Goal: Navigation & Orientation: Understand site structure

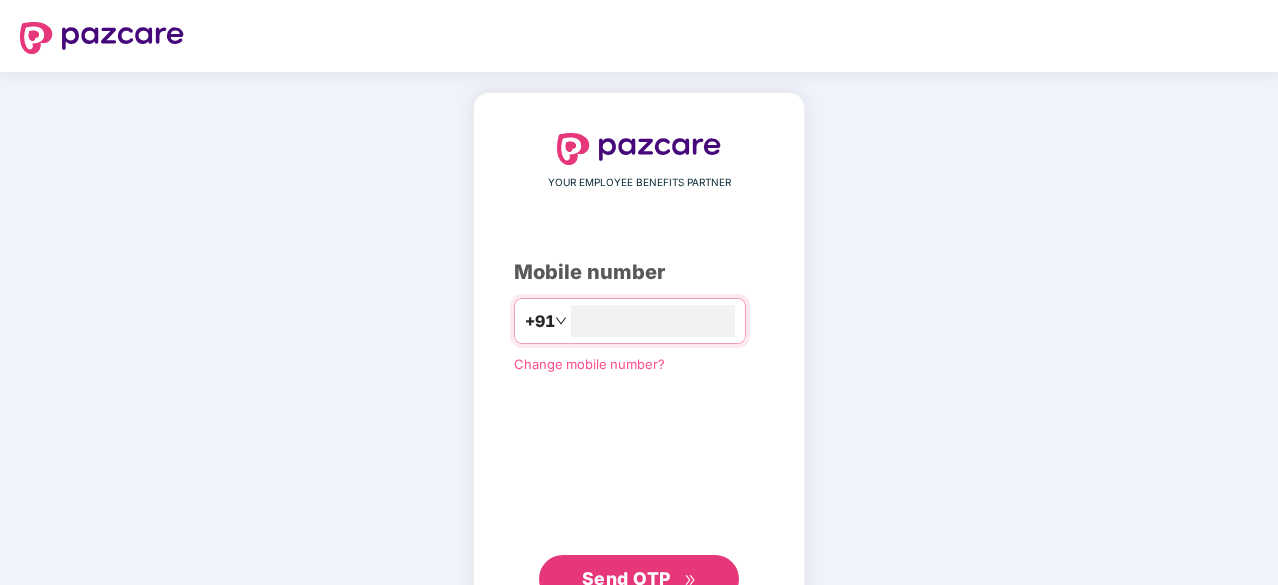
type input "**********"
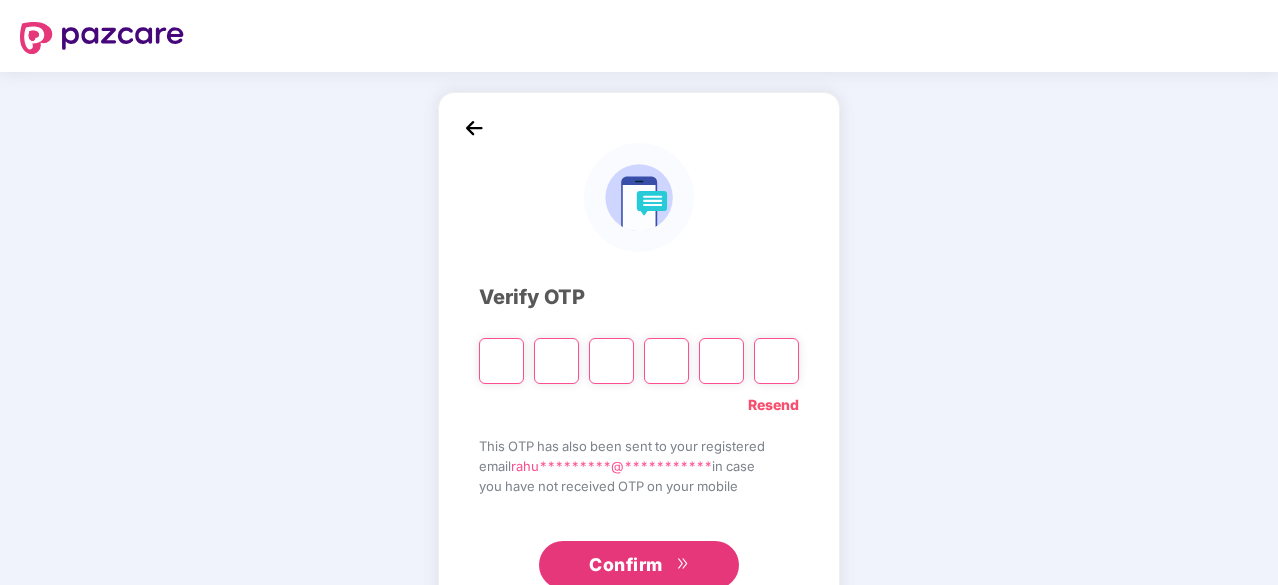
type input "*"
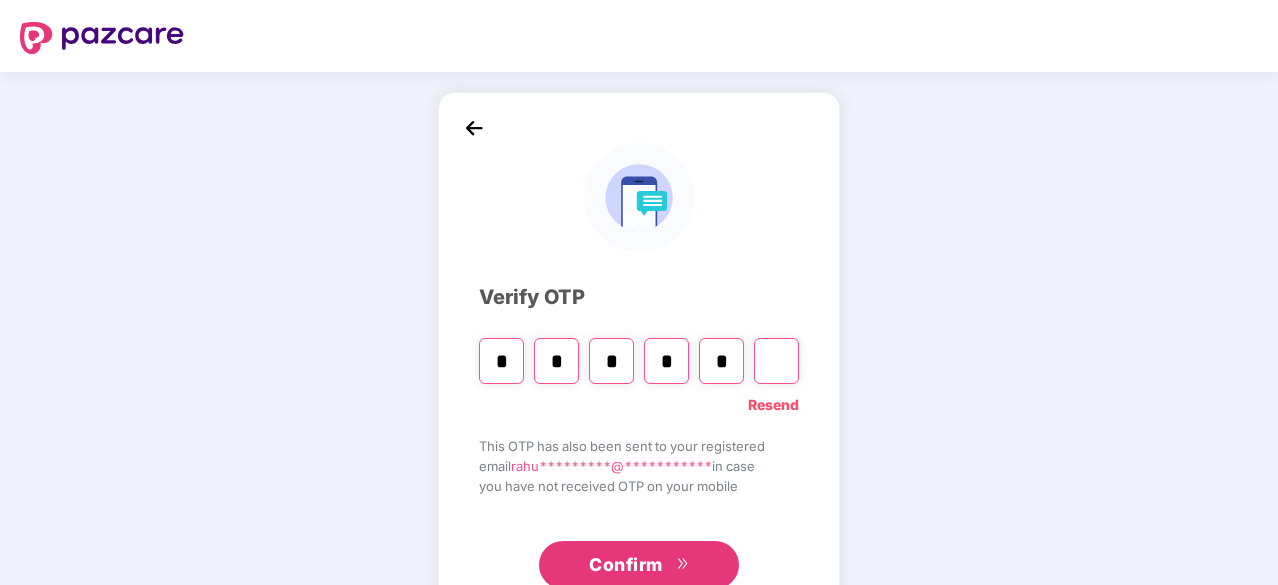
type input "*"
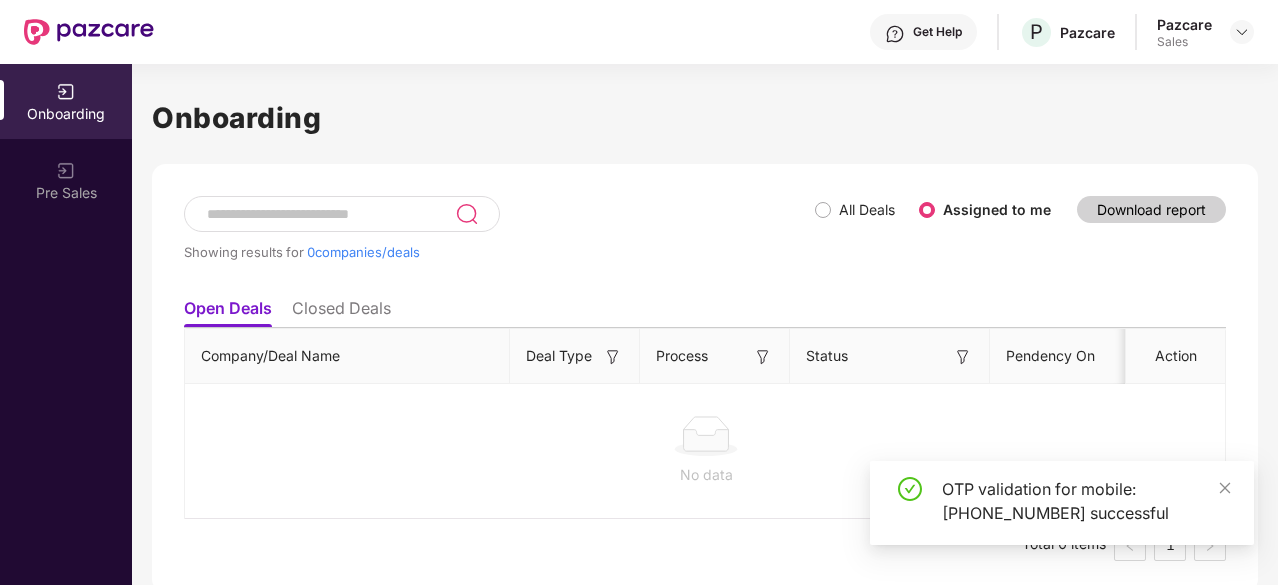
click at [1220, 23] on div "Pazcare Sales" at bounding box center [1205, 32] width 97 height 35
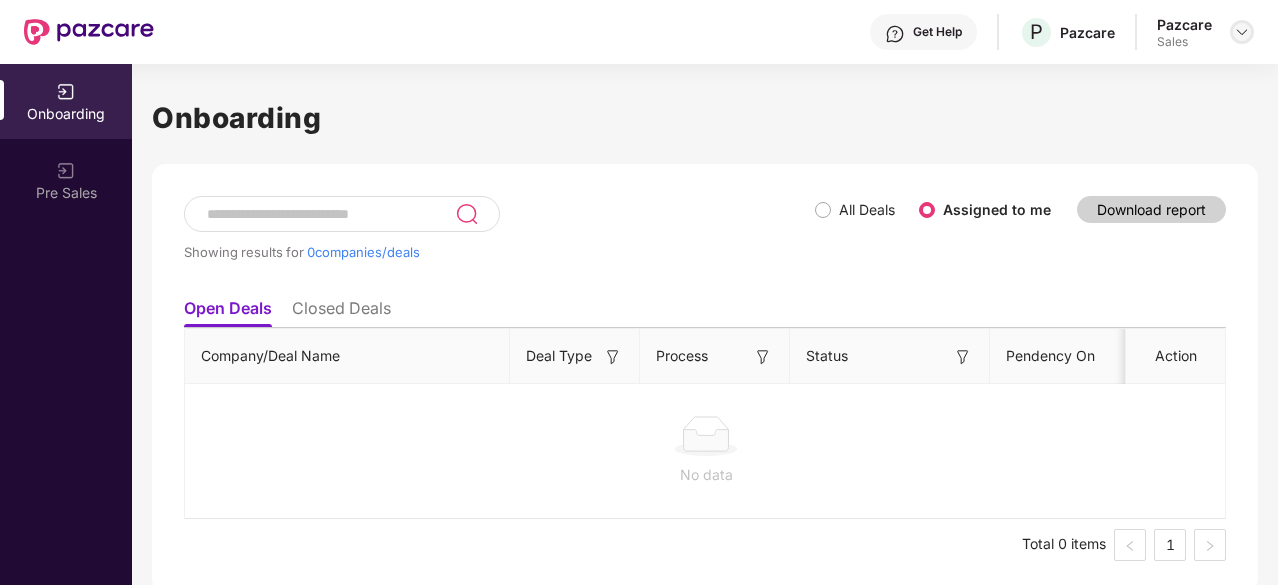
click at [1238, 33] on img at bounding box center [1242, 32] width 16 height 16
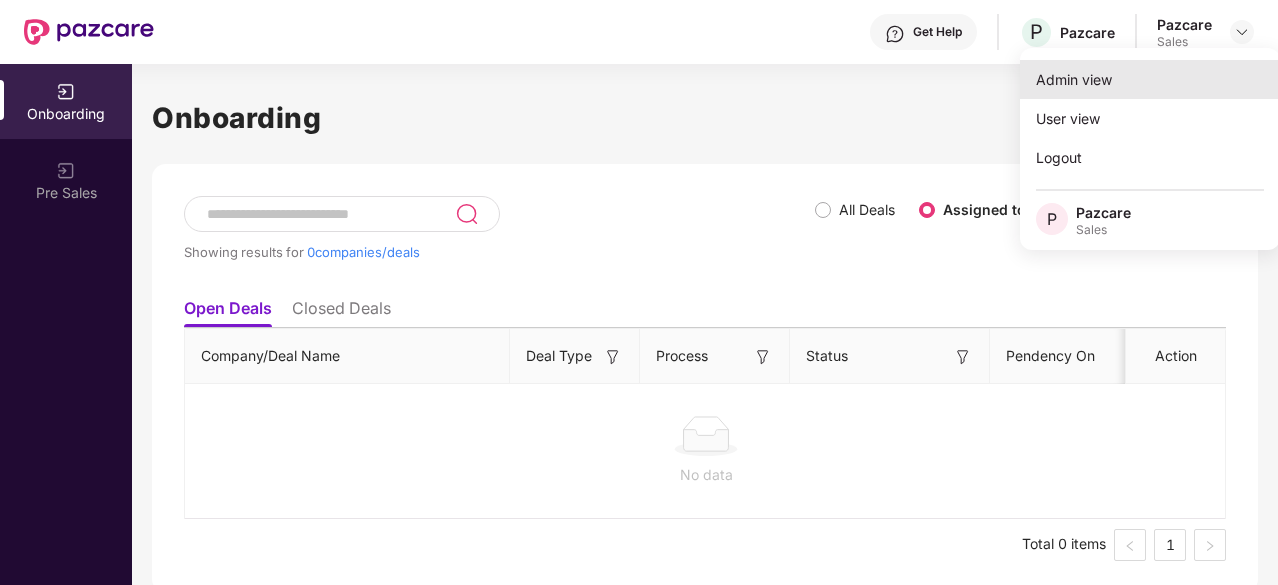
click at [1116, 89] on div "Admin view" at bounding box center [1150, 79] width 260 height 39
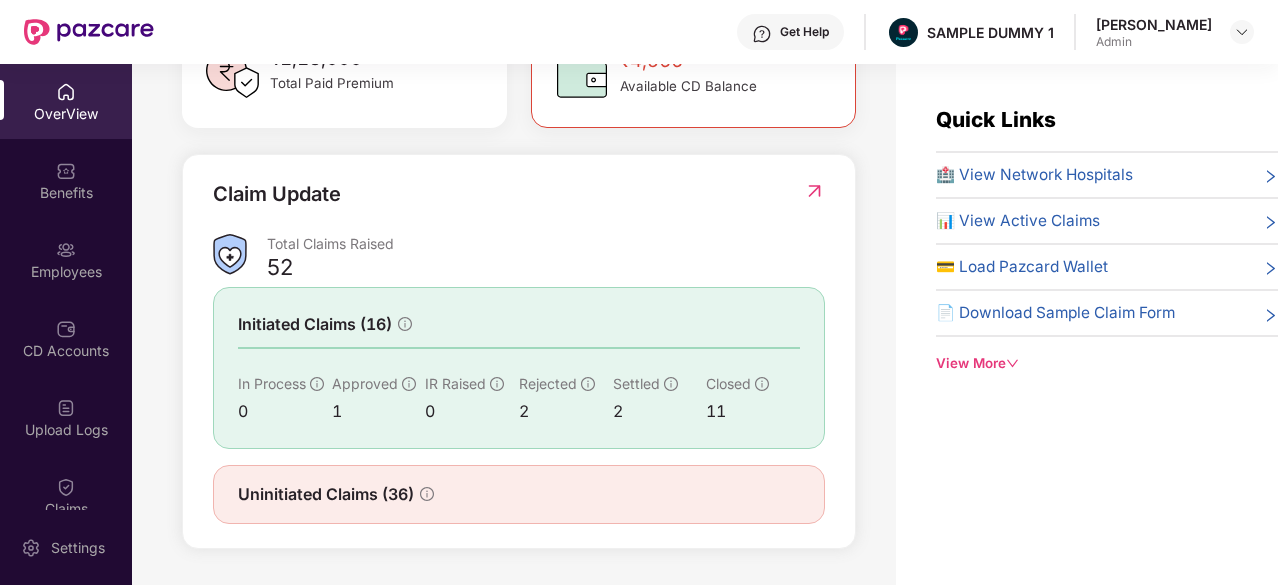
scroll to position [649, 0]
click at [86, 194] on div "Benefits" at bounding box center [66, 193] width 132 height 20
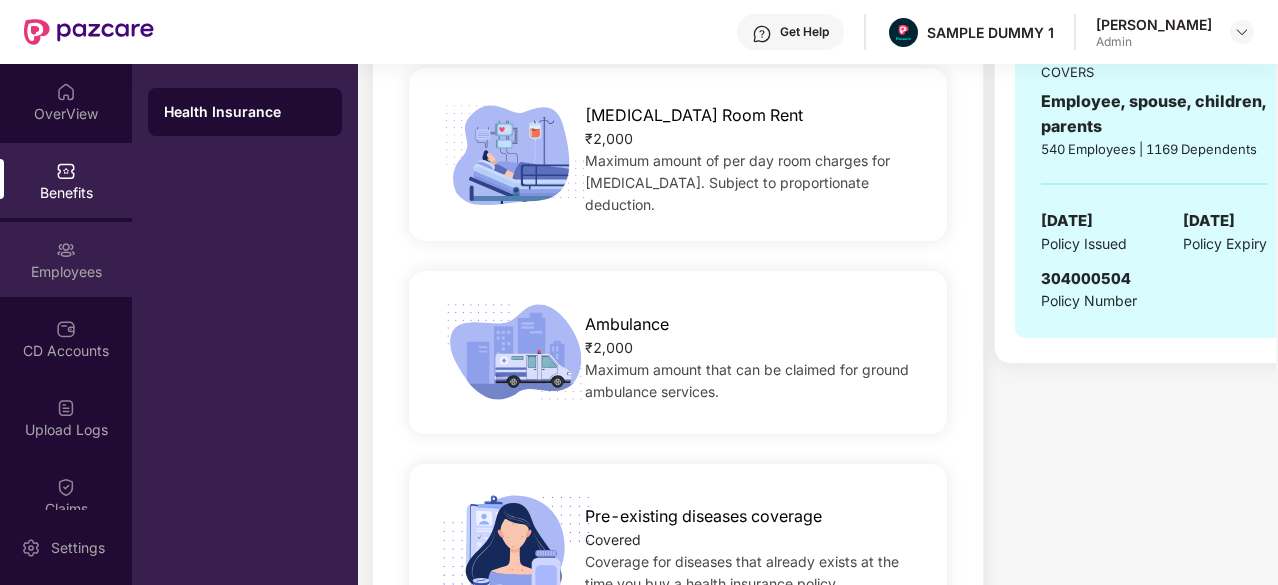
click at [51, 286] on div "Employees" at bounding box center [66, 259] width 132 height 75
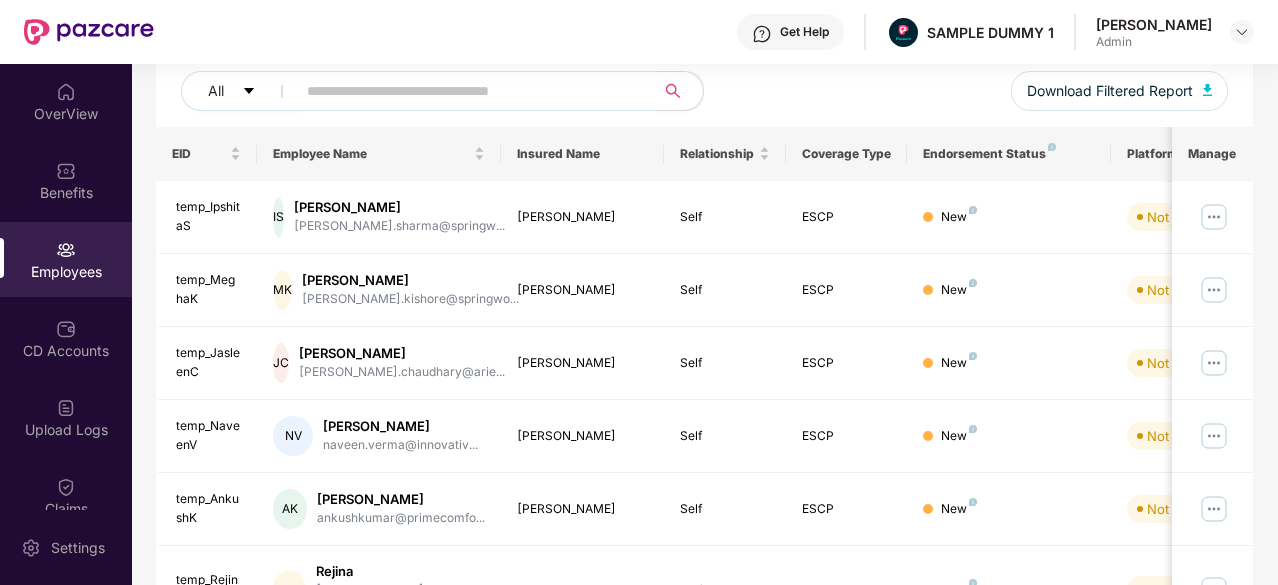
scroll to position [639, 0]
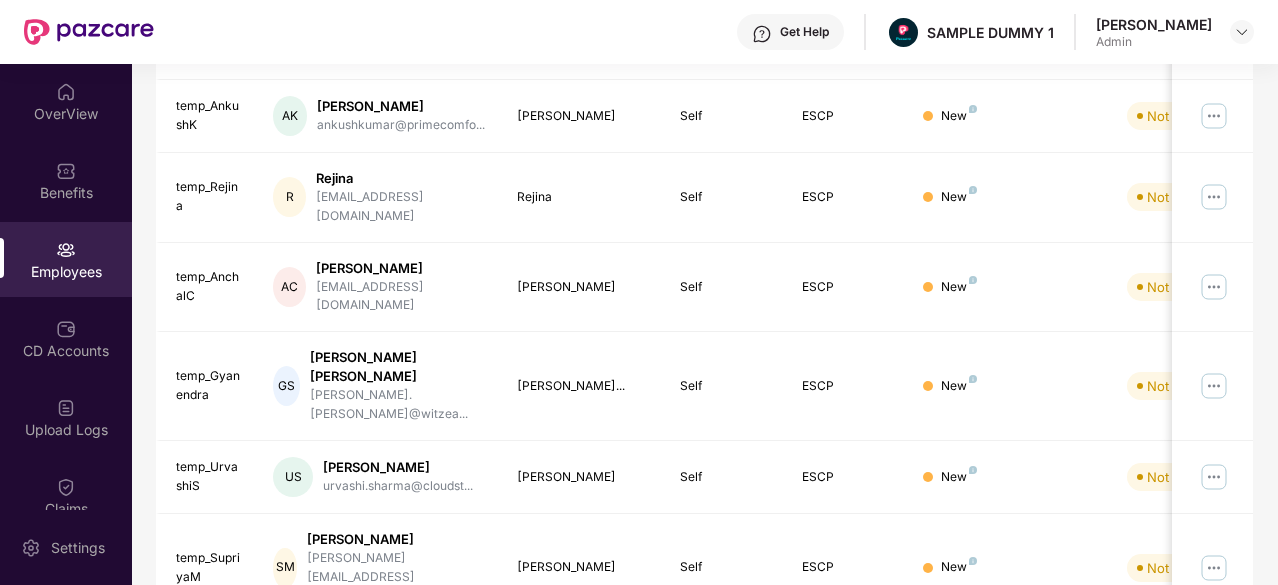
click at [51, 286] on div "Employees" at bounding box center [66, 259] width 132 height 75
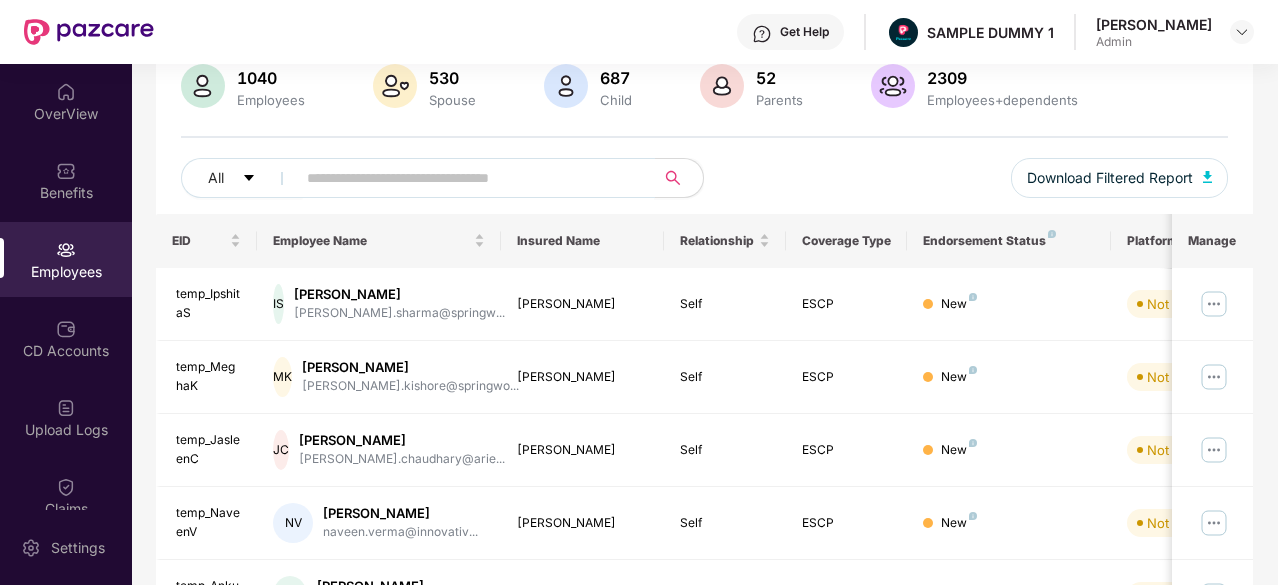
scroll to position [208, 0]
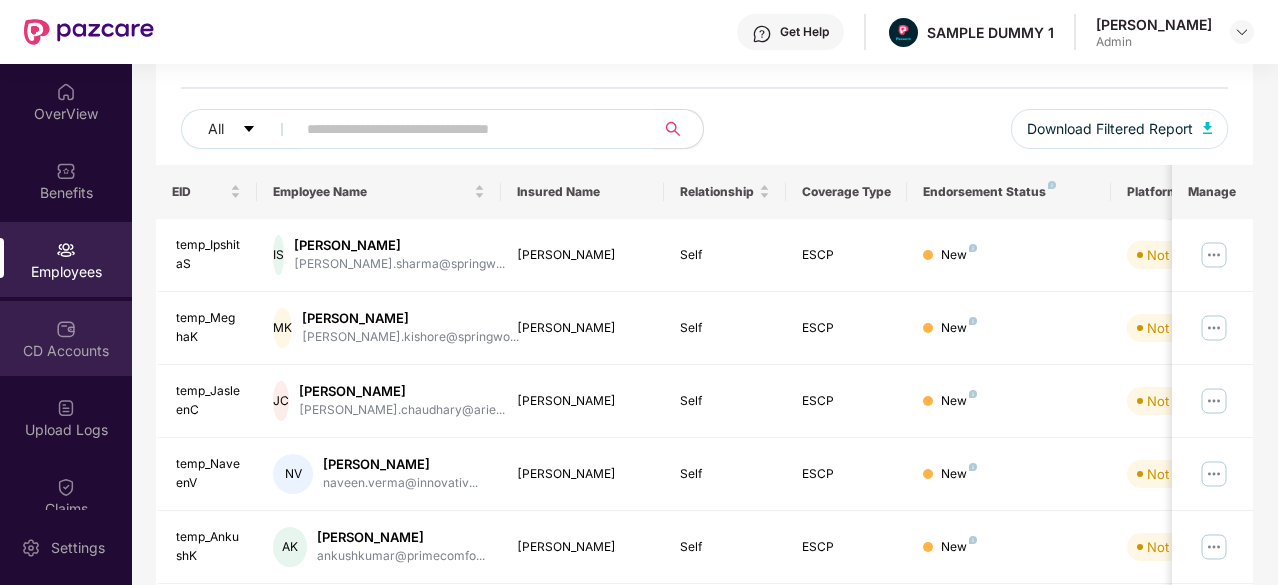
click at [35, 314] on div "CD Accounts" at bounding box center [66, 338] width 132 height 75
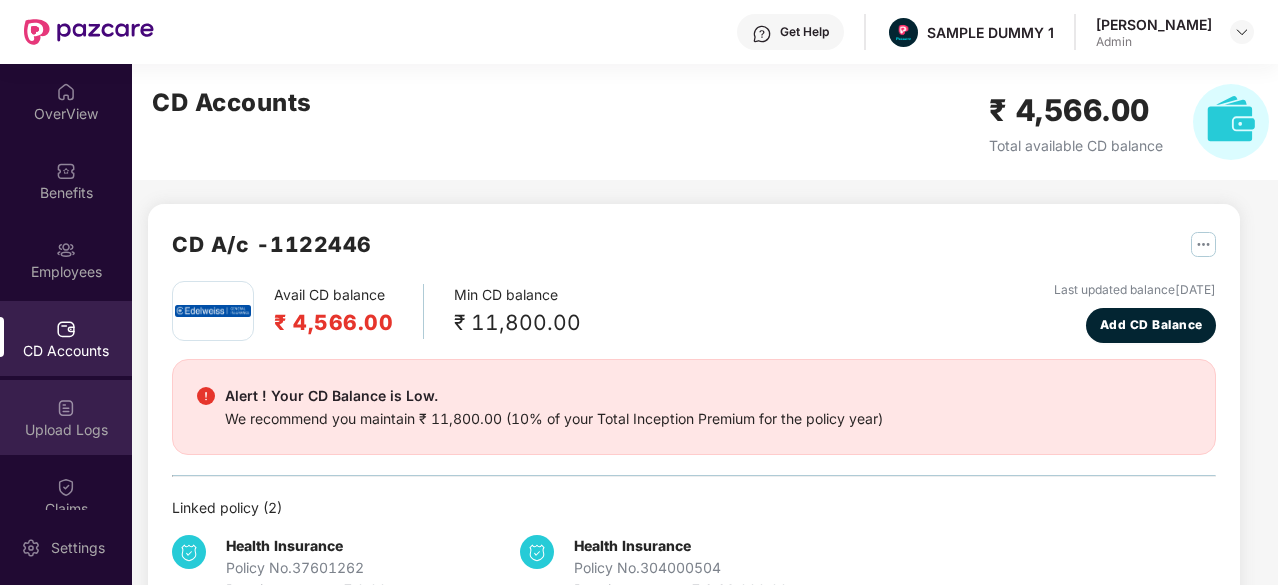
click at [42, 420] on div "Upload Logs" at bounding box center [66, 430] width 132 height 20
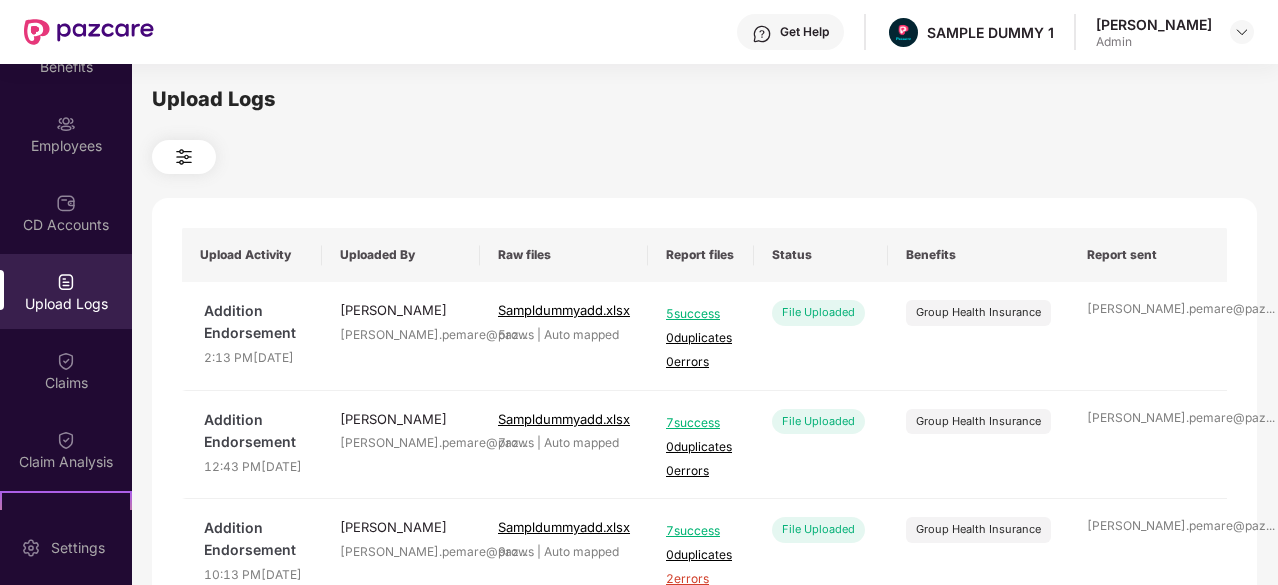
scroll to position [142, 0]
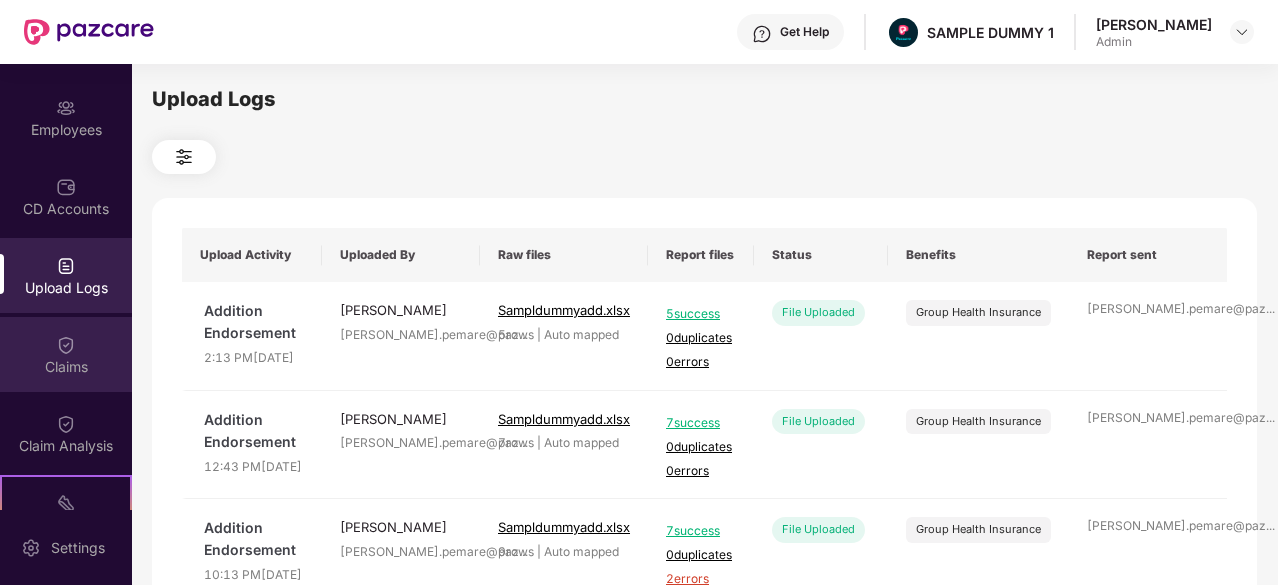
click at [80, 345] on div "Claims" at bounding box center [66, 354] width 132 height 75
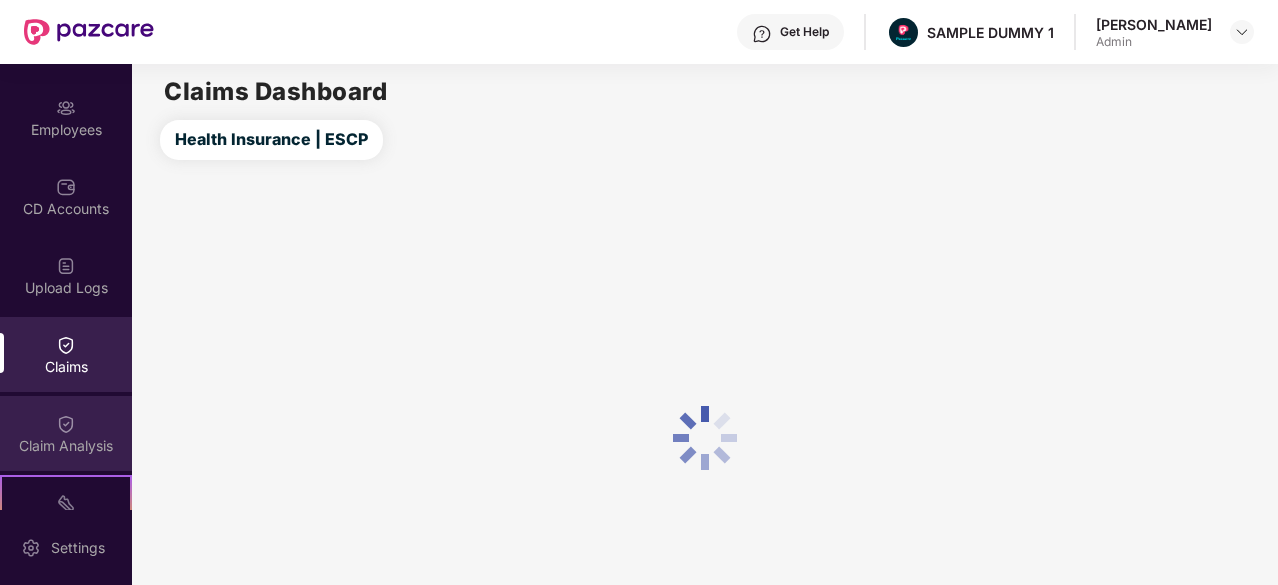
click at [90, 413] on div "Claim Analysis" at bounding box center [66, 433] width 132 height 75
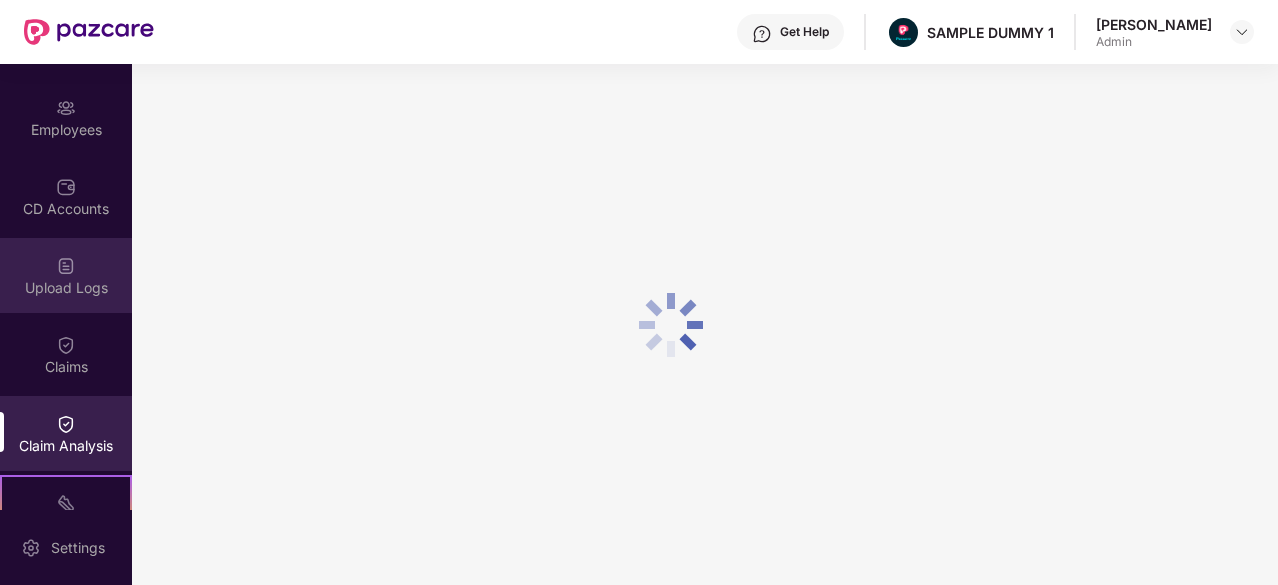
click at [72, 279] on div "Upload Logs" at bounding box center [66, 288] width 132 height 20
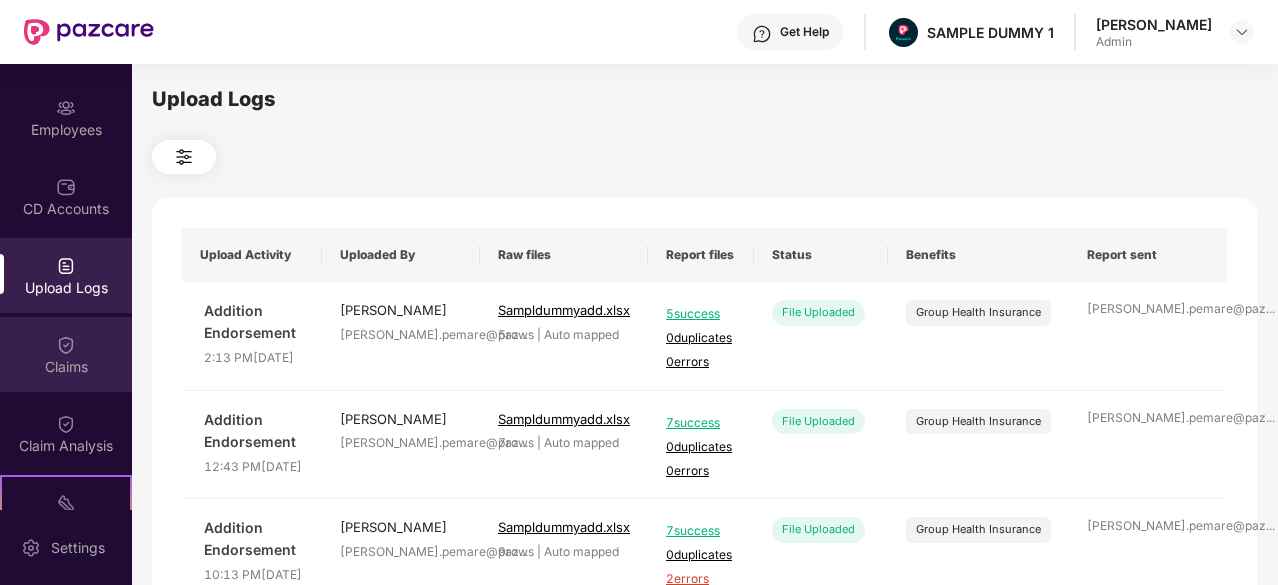
click at [82, 337] on div "Claims" at bounding box center [66, 354] width 132 height 75
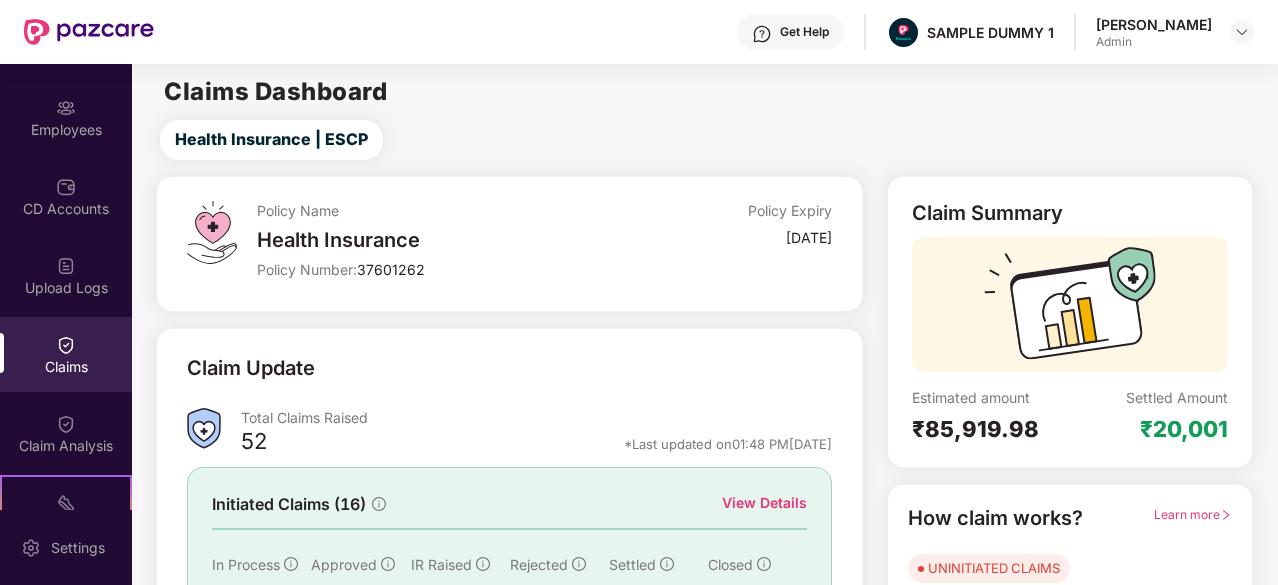
click at [79, 416] on div "Claim Analysis" at bounding box center [66, 433] width 132 height 75
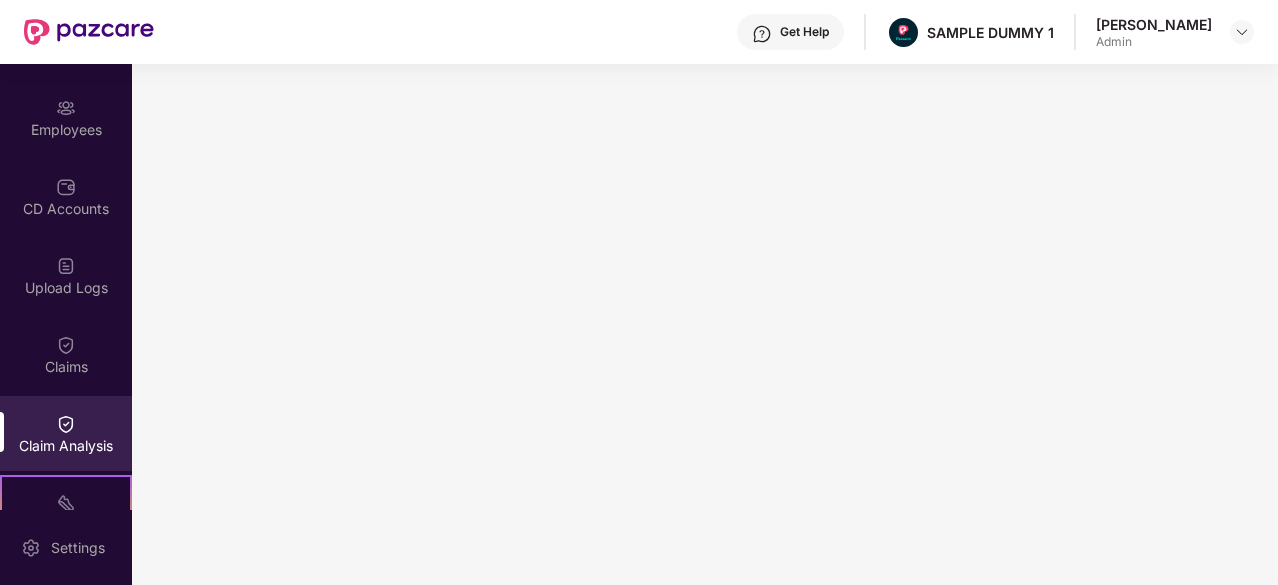
scroll to position [422, 0]
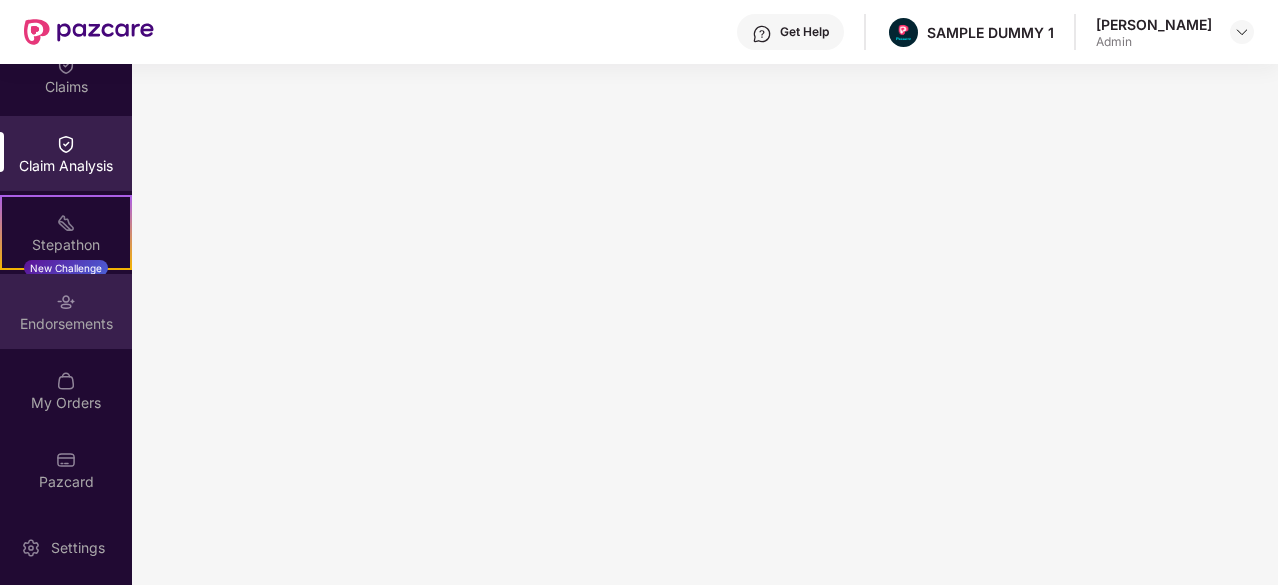
click at [102, 336] on div "Endorsements" at bounding box center [66, 311] width 132 height 75
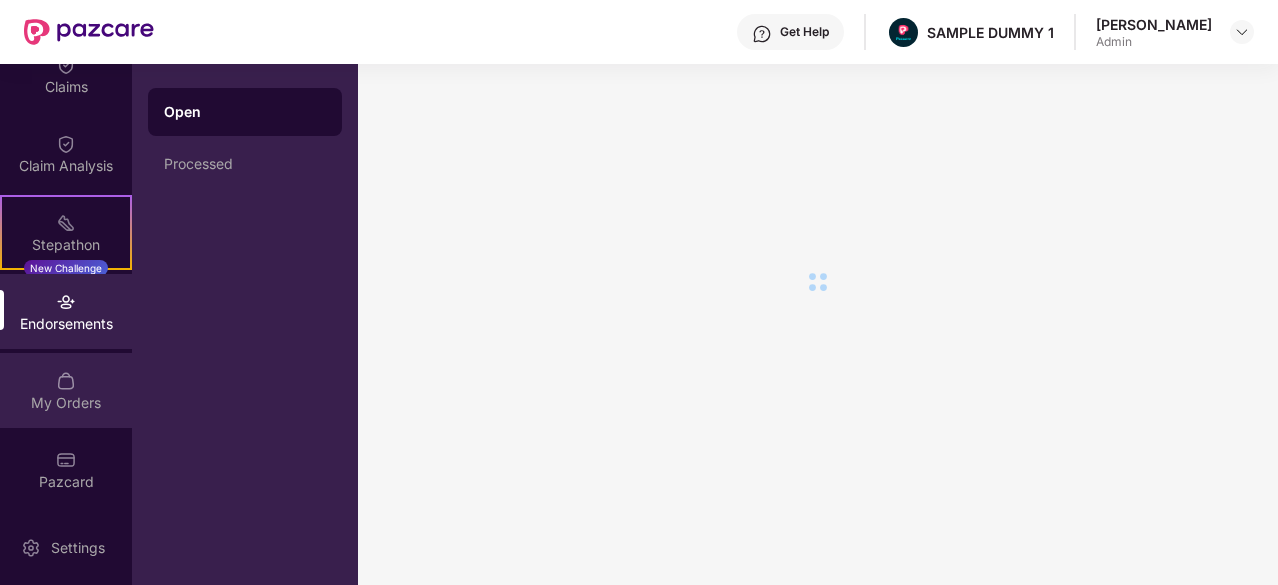
click at [96, 371] on div "My Orders" at bounding box center [66, 390] width 132 height 75
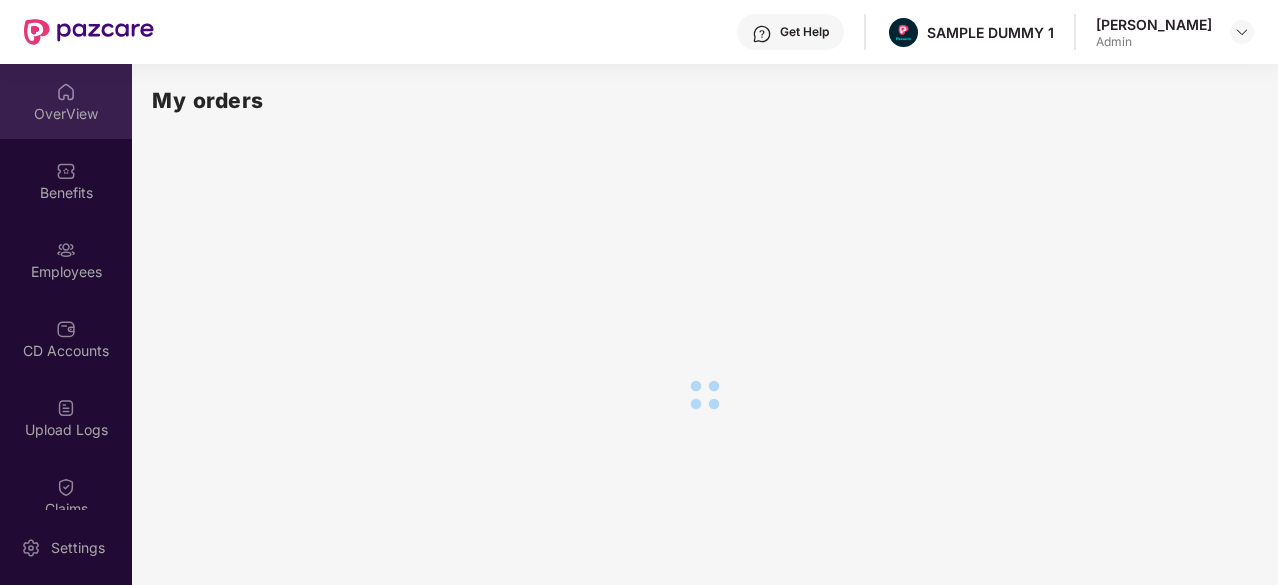
click at [65, 89] on img at bounding box center [66, 92] width 20 height 20
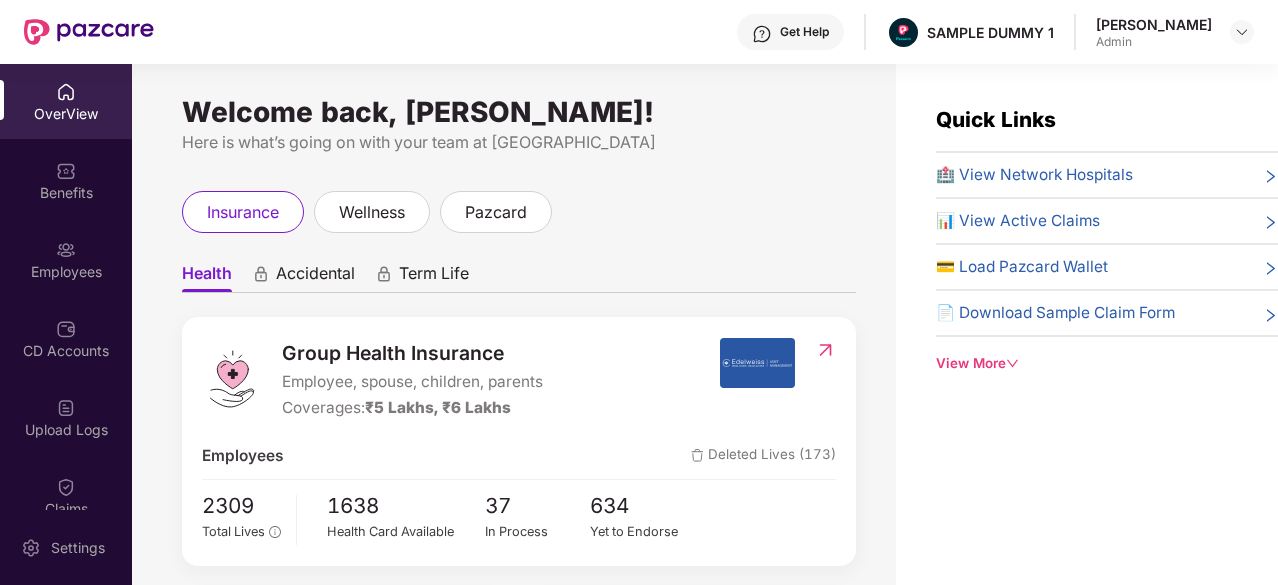
click at [32, 220] on div "OverView Benefits Employees CD Accounts Upload Logs Claims Claim Analysis Stepa…" at bounding box center [66, 287] width 132 height 446
click at [56, 252] on img at bounding box center [66, 250] width 20 height 20
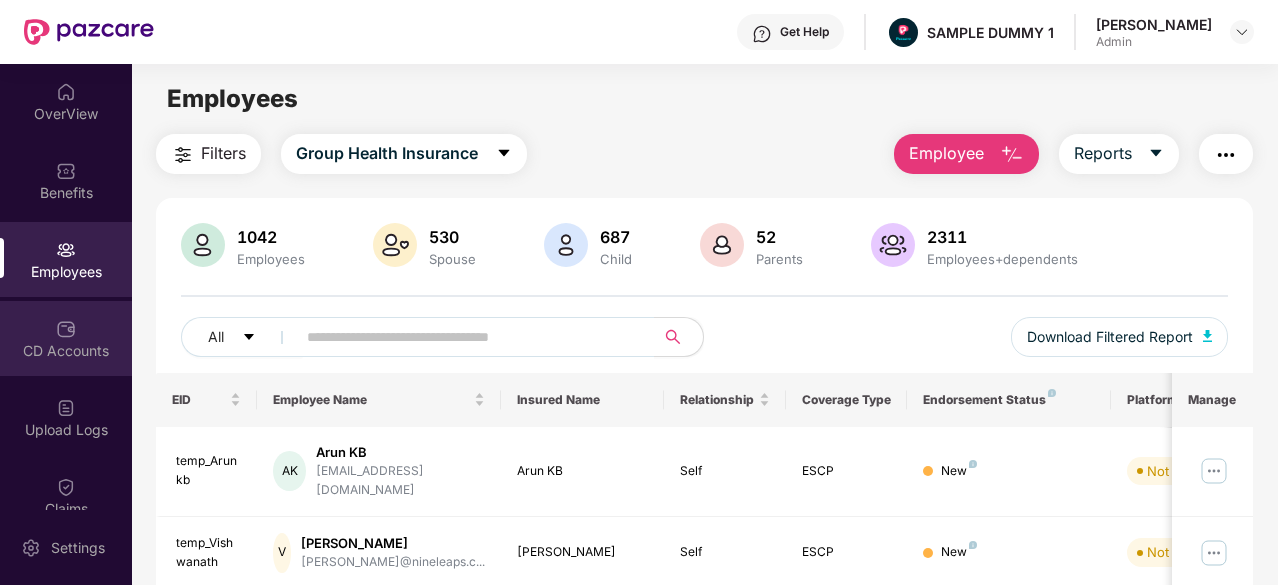
click at [57, 325] on img at bounding box center [66, 329] width 20 height 20
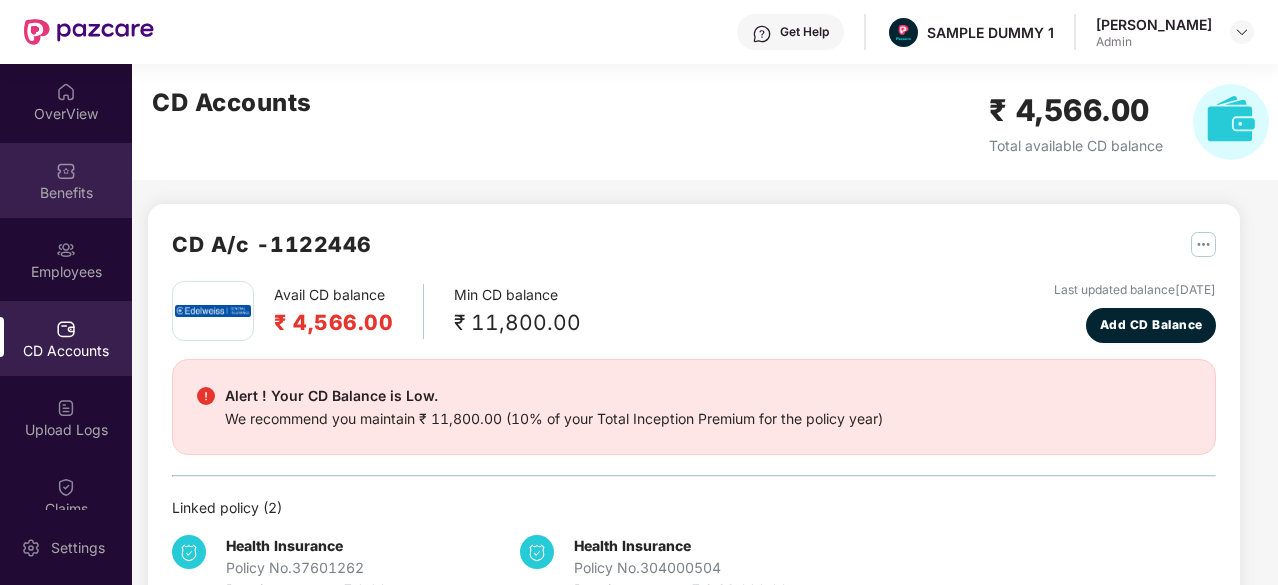
click at [66, 181] on div "Benefits" at bounding box center [66, 180] width 132 height 75
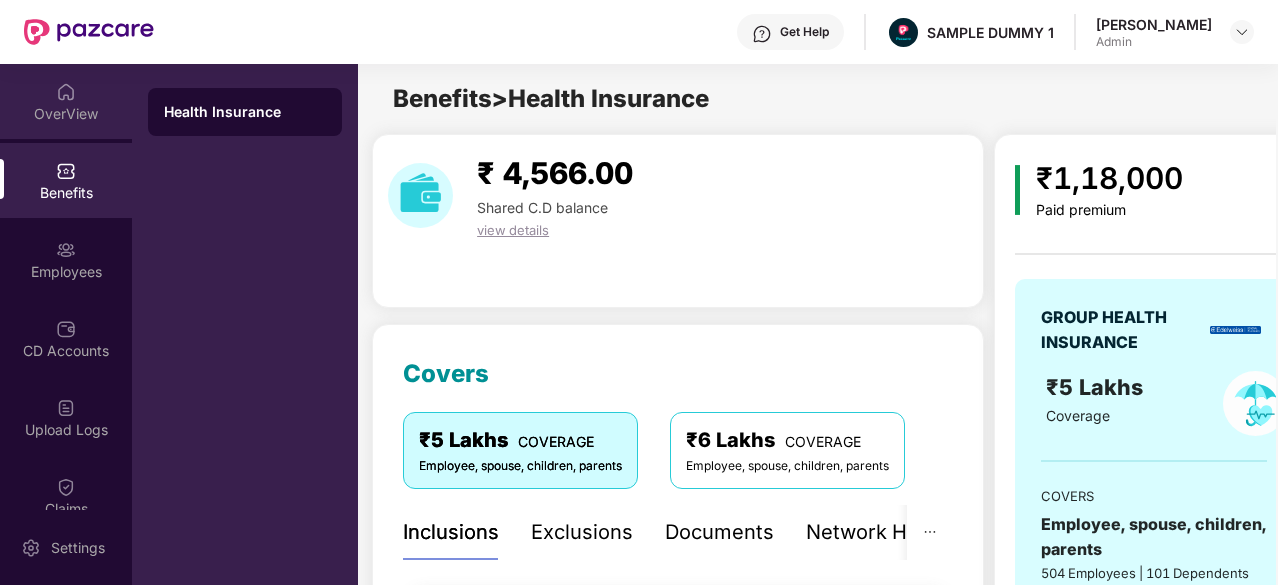
click at [71, 125] on div "OverView" at bounding box center [66, 101] width 132 height 75
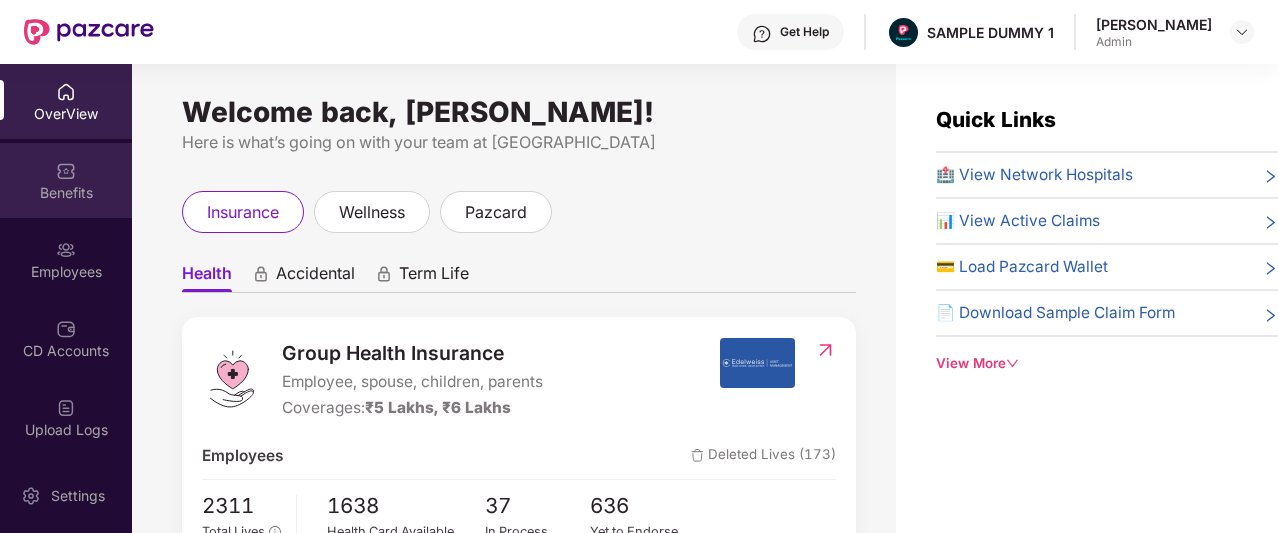
click at [54, 199] on div "Benefits" at bounding box center [66, 193] width 132 height 20
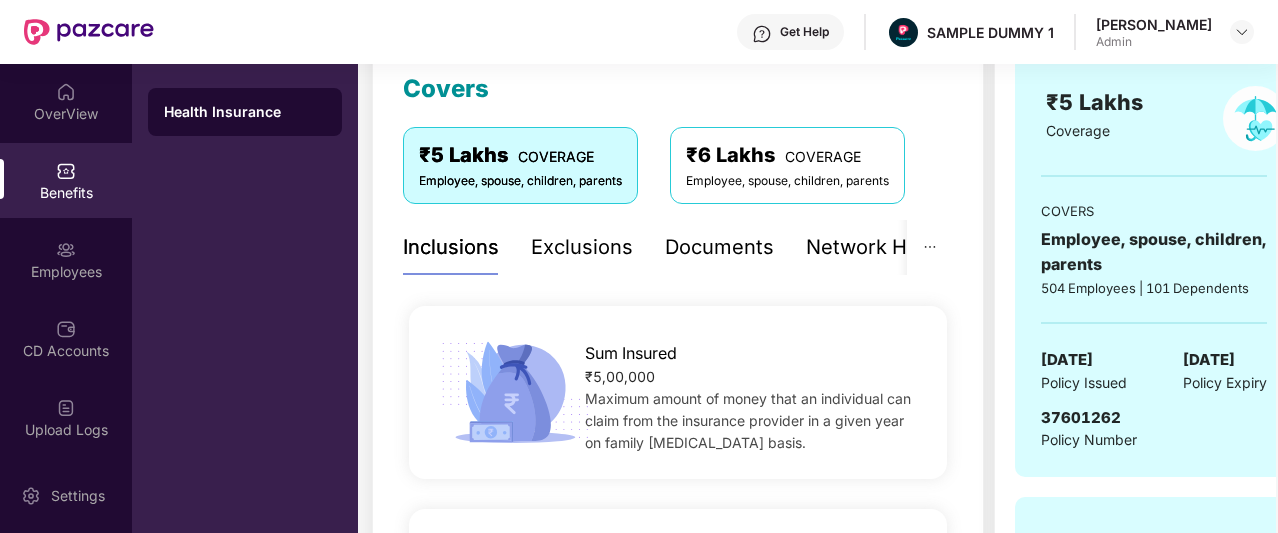
scroll to position [199, 0]
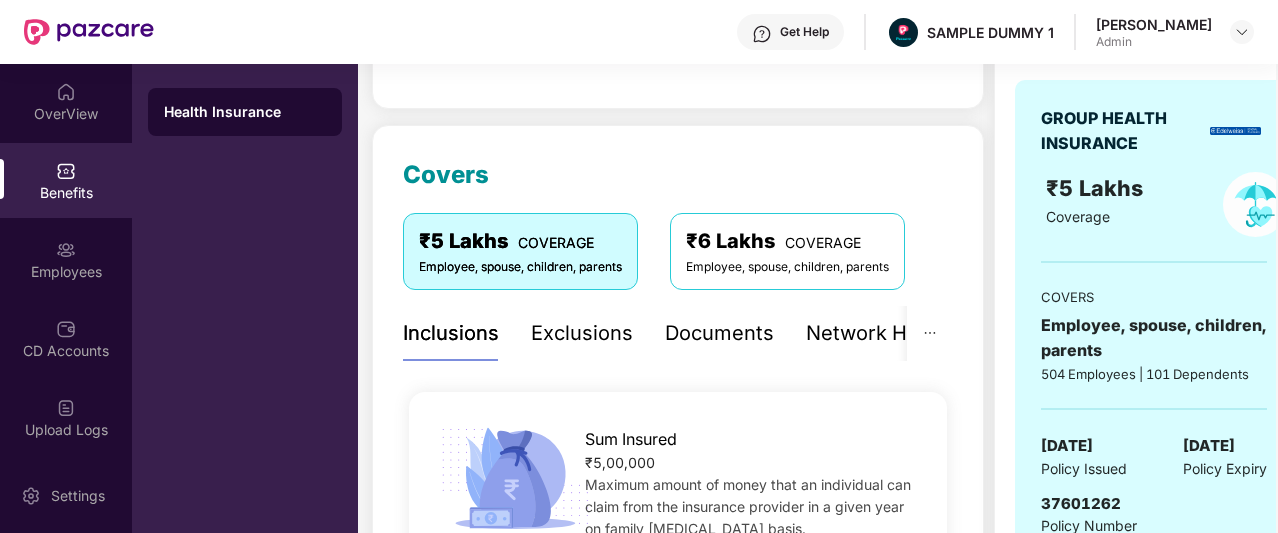
click at [579, 341] on div "Exclusions" at bounding box center [582, 333] width 102 height 31
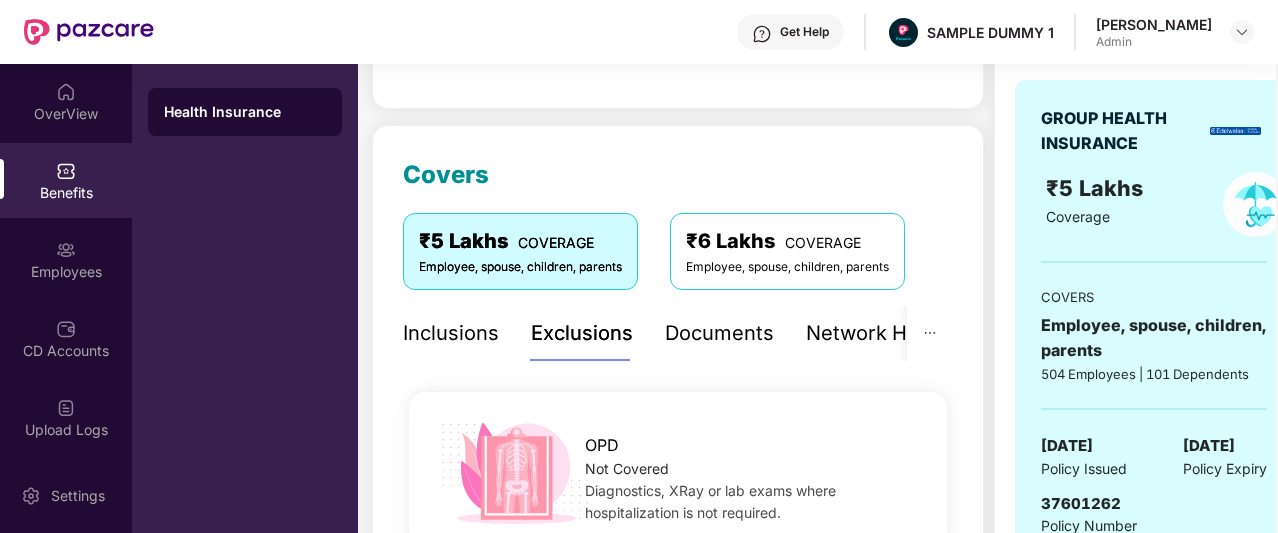
scroll to position [373, 0]
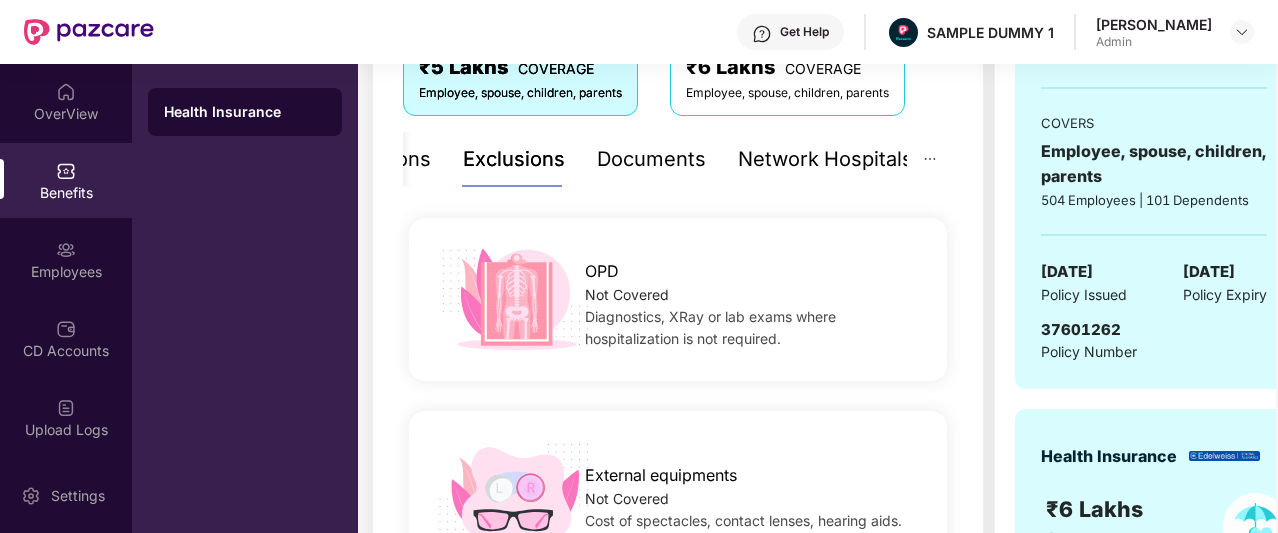
click at [820, 163] on div "Network Hospitals" at bounding box center [825, 159] width 175 height 31
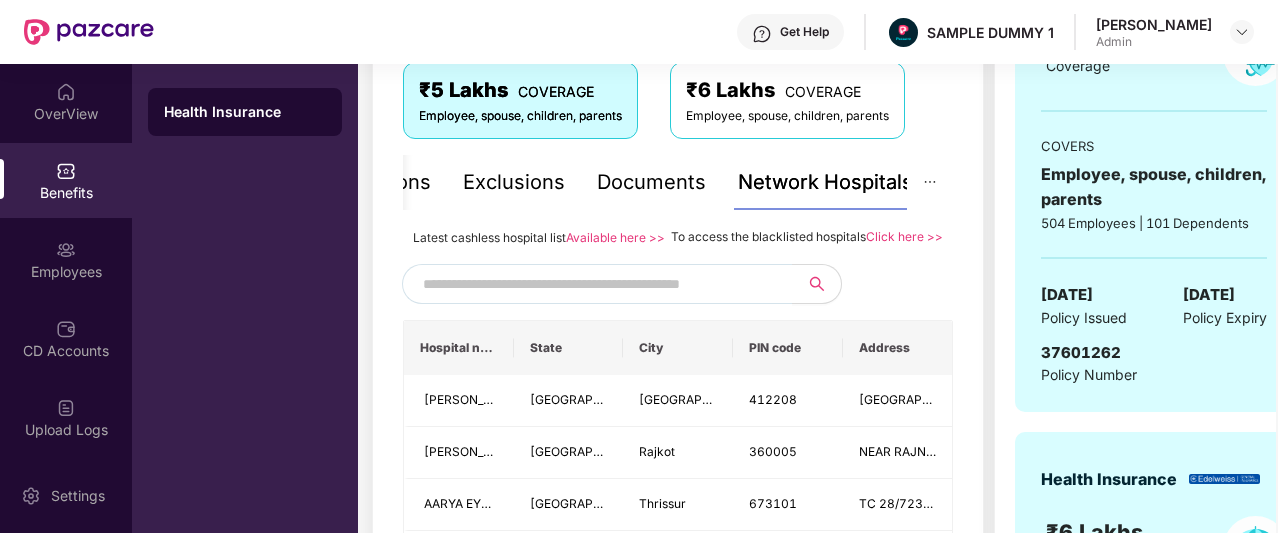
scroll to position [299, 0]
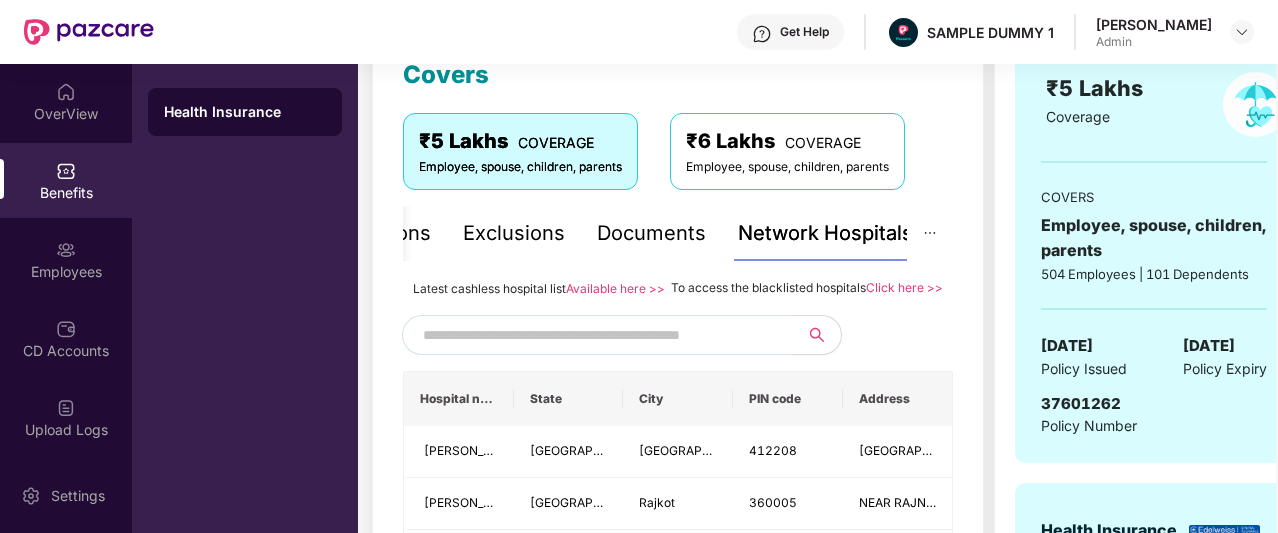
click at [649, 219] on div "Documents" at bounding box center [651, 233] width 109 height 31
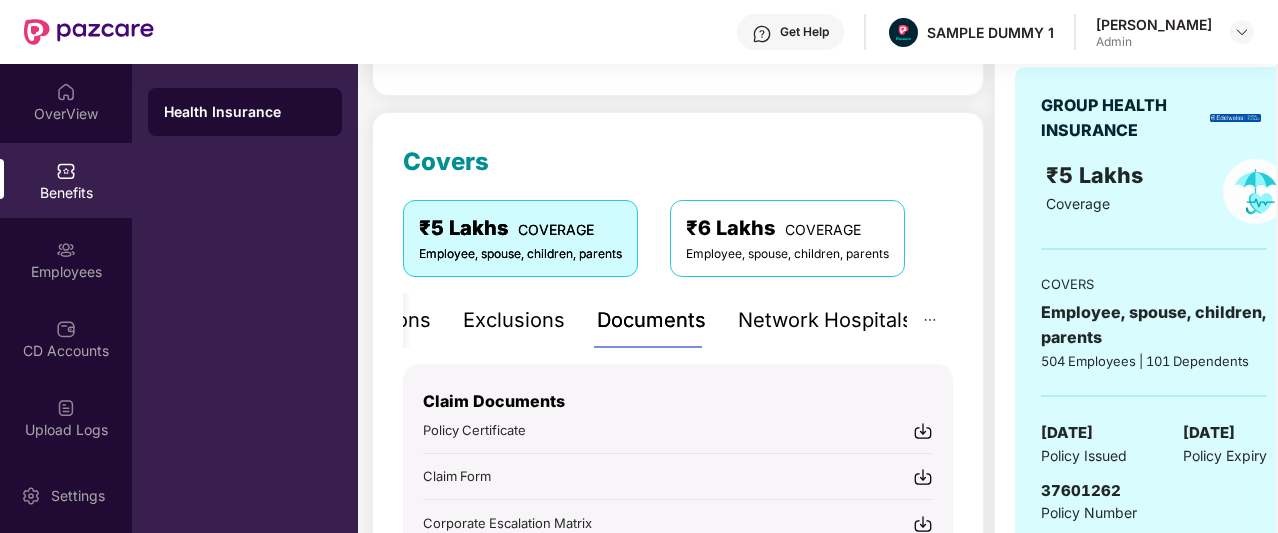
scroll to position [246, 0]
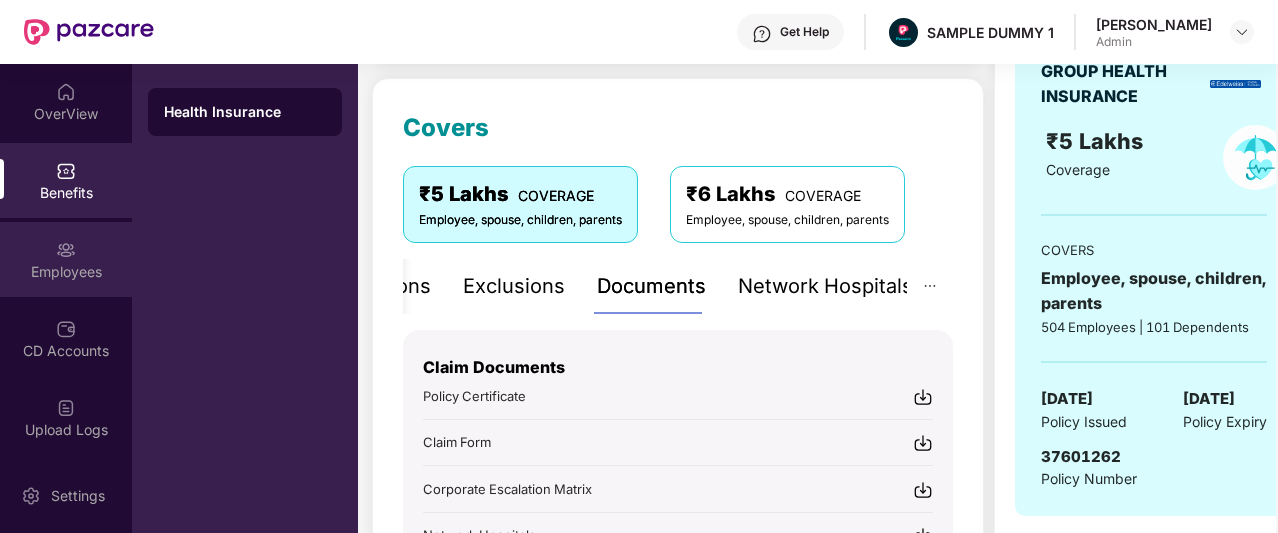
click at [62, 257] on img at bounding box center [66, 250] width 20 height 20
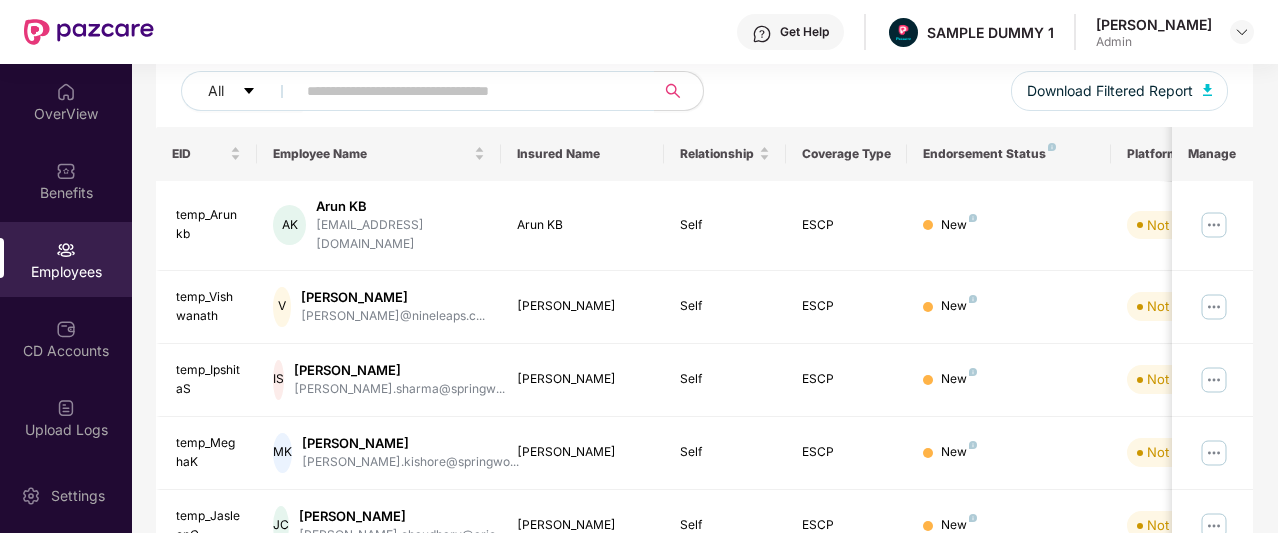
scroll to position [0, 0]
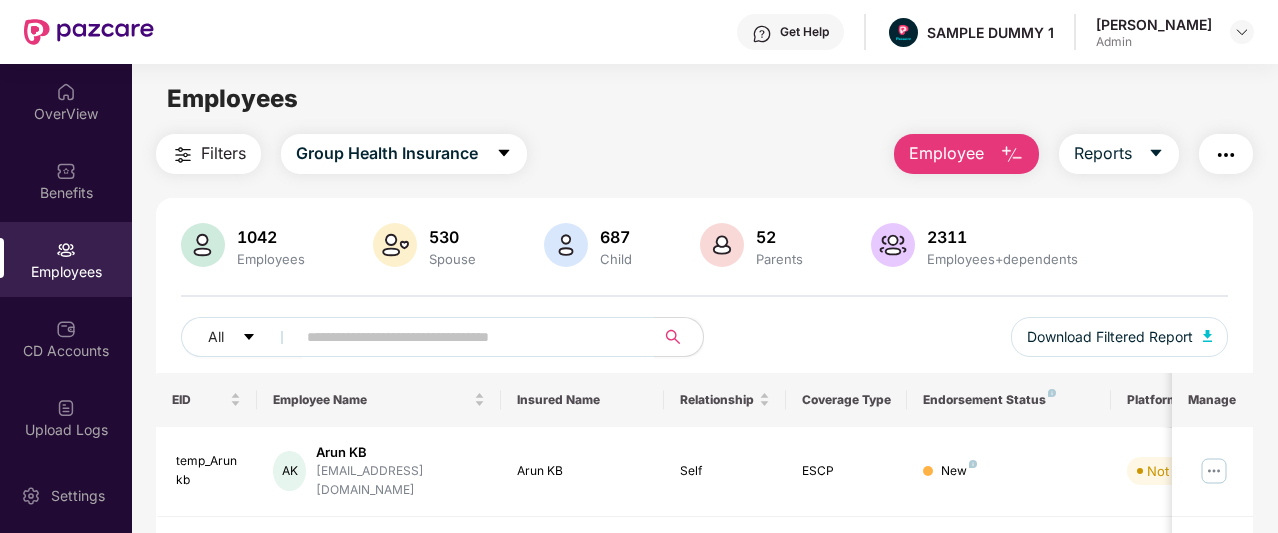
click at [977, 155] on span "Employee" at bounding box center [946, 153] width 75 height 25
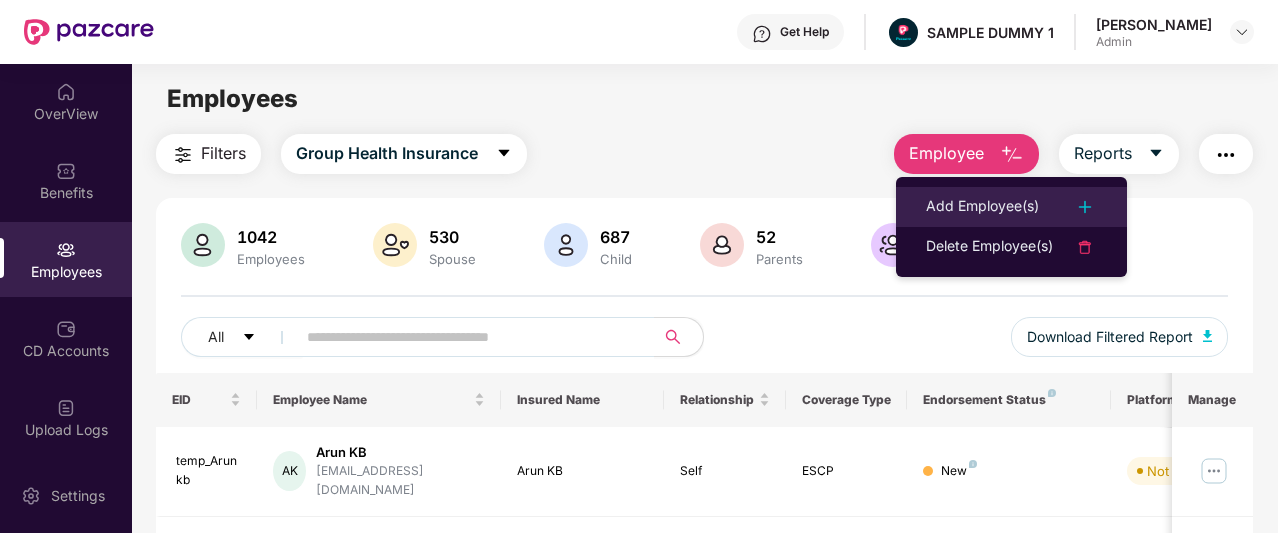
click at [982, 203] on div "Add Employee(s)" at bounding box center [982, 207] width 113 height 24
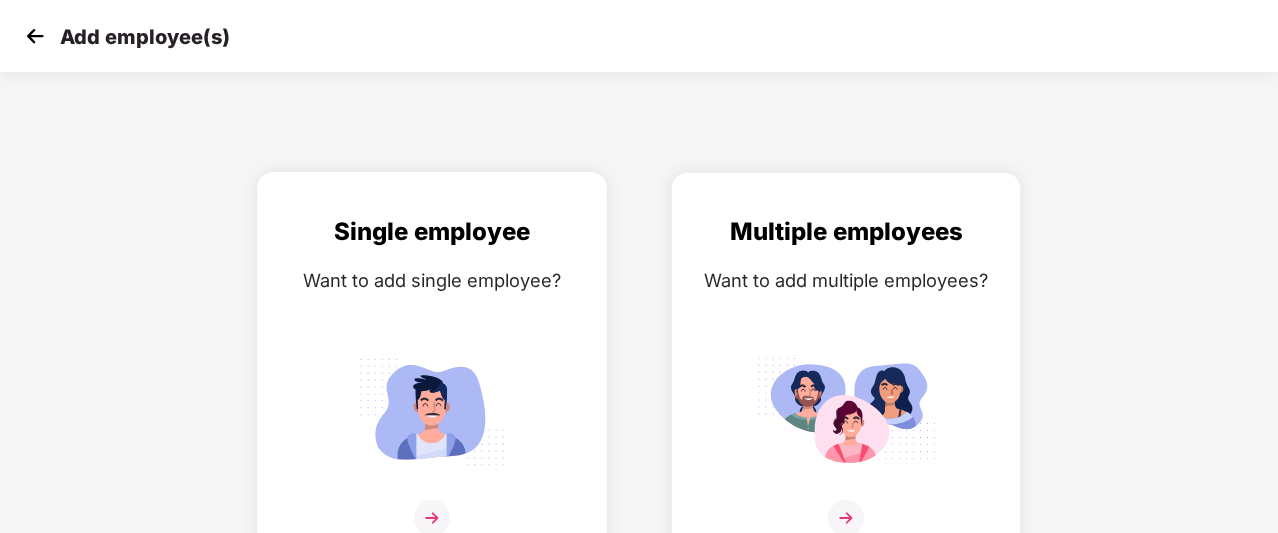
scroll to position [32, 0]
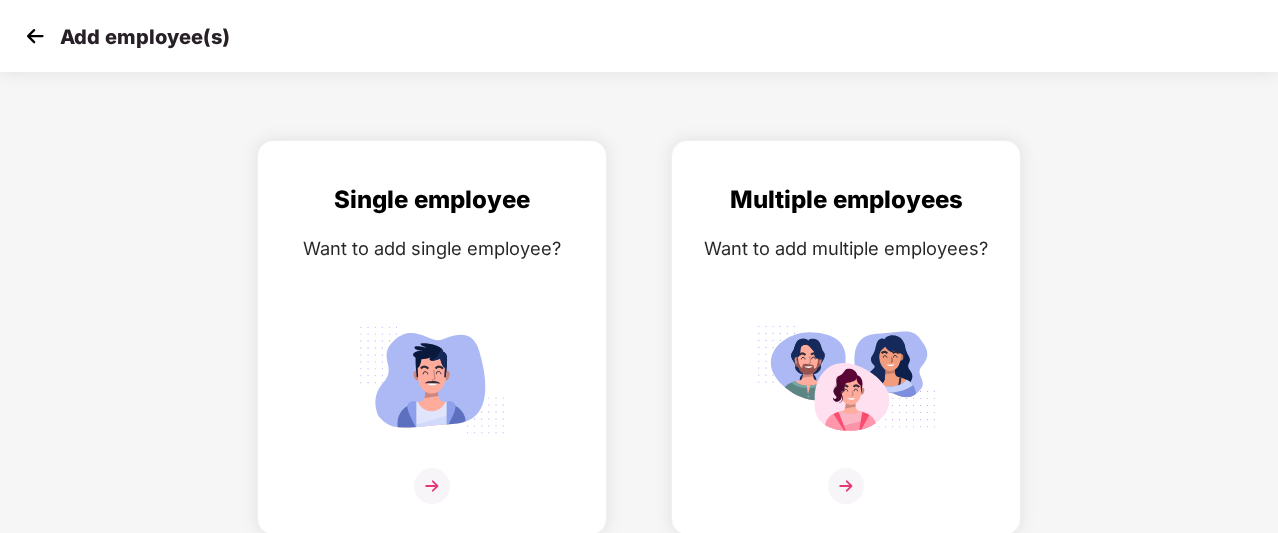
click at [36, 35] on img at bounding box center [35, 36] width 30 height 30
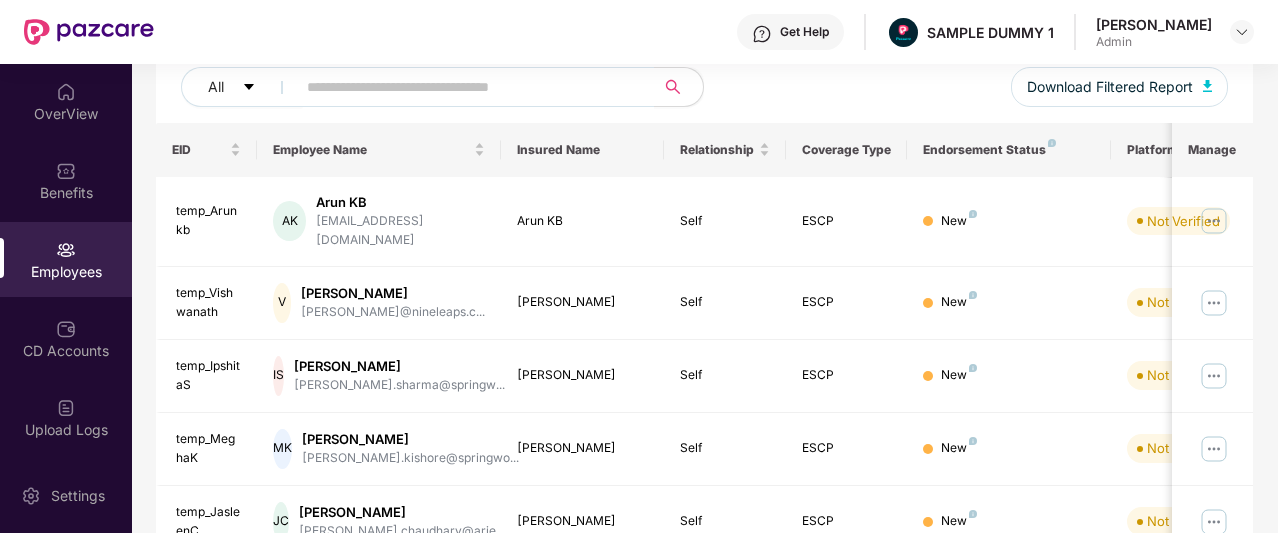
scroll to position [254, 0]
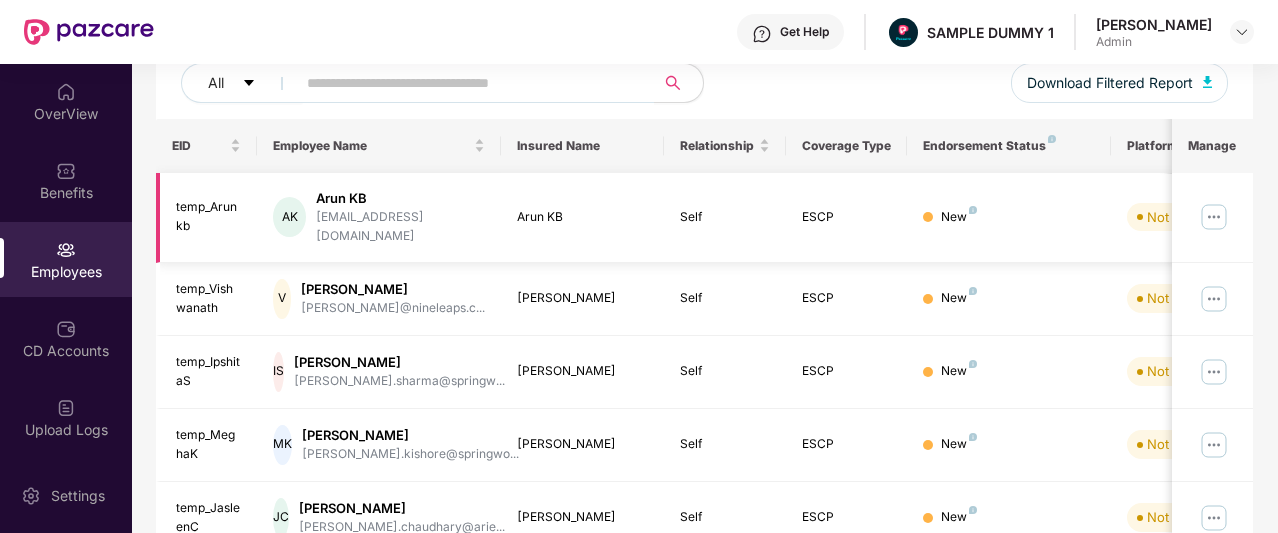
click at [1218, 209] on img at bounding box center [1214, 217] width 32 height 32
click at [988, 107] on div "All Download Filtered Report" at bounding box center [704, 91] width 1047 height 56
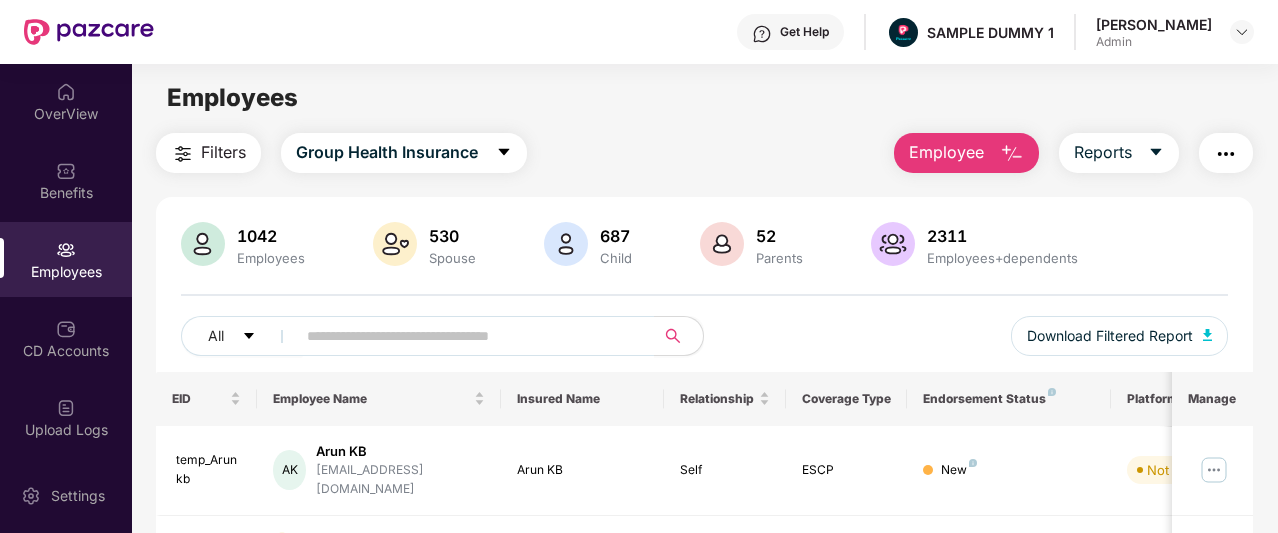
scroll to position [0, 0]
click at [1122, 151] on span "Reports" at bounding box center [1103, 153] width 58 height 25
click at [829, 132] on main "Employees Filters Group Health Insurance Employee Reports 1042 Employees 530 Sp…" at bounding box center [704, 330] width 1145 height 533
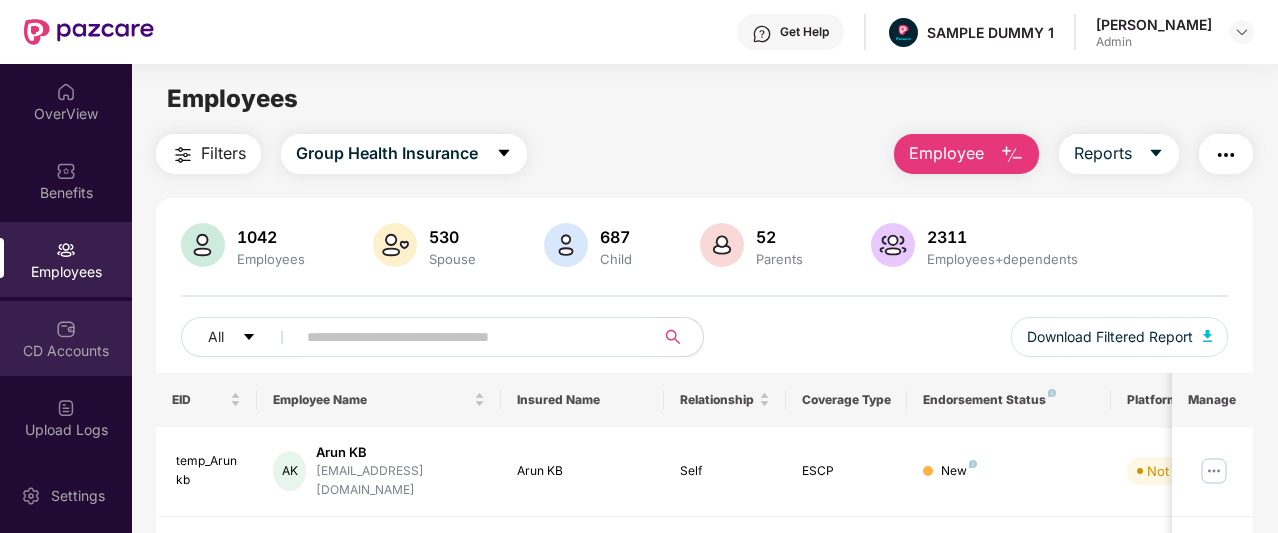
click at [36, 367] on div "CD Accounts" at bounding box center [66, 338] width 132 height 75
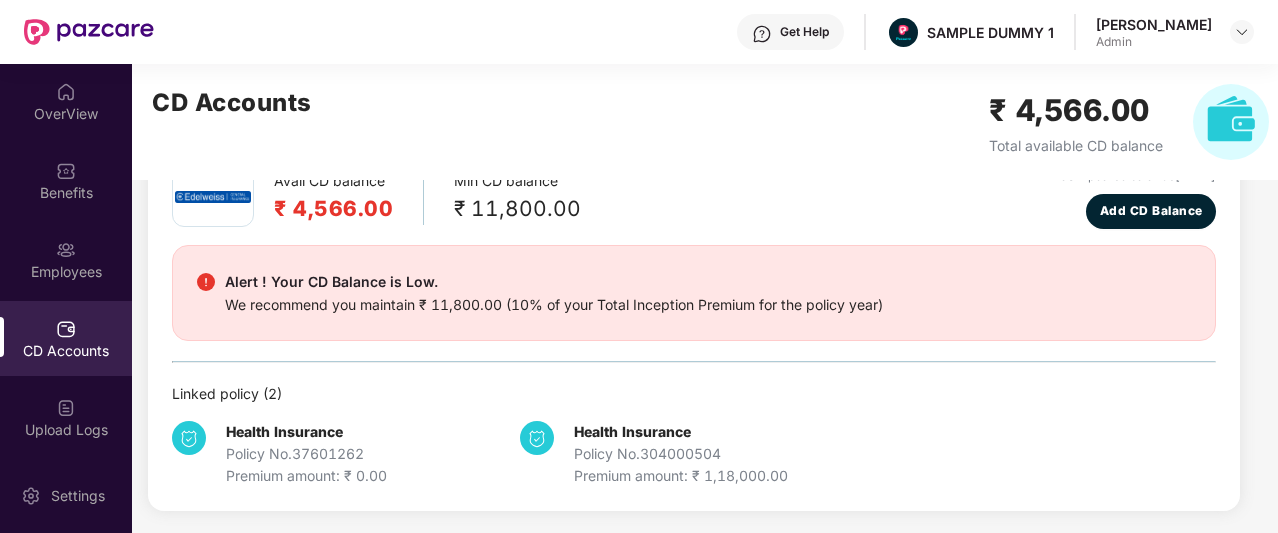
scroll to position [12, 0]
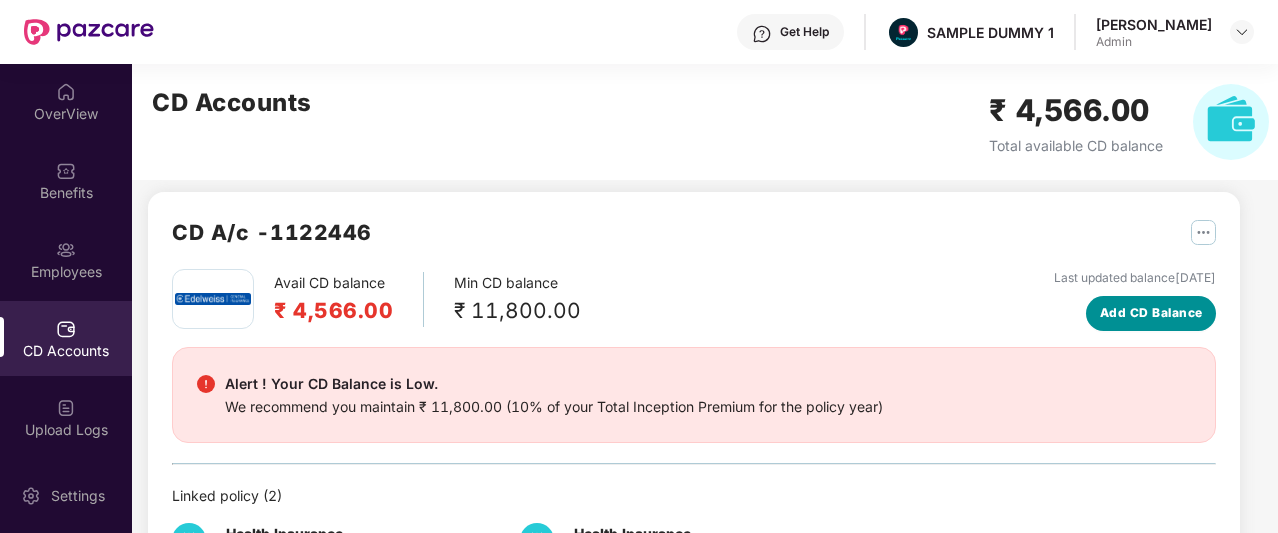
click at [1158, 313] on span "Add CD Balance" at bounding box center [1151, 313] width 103 height 19
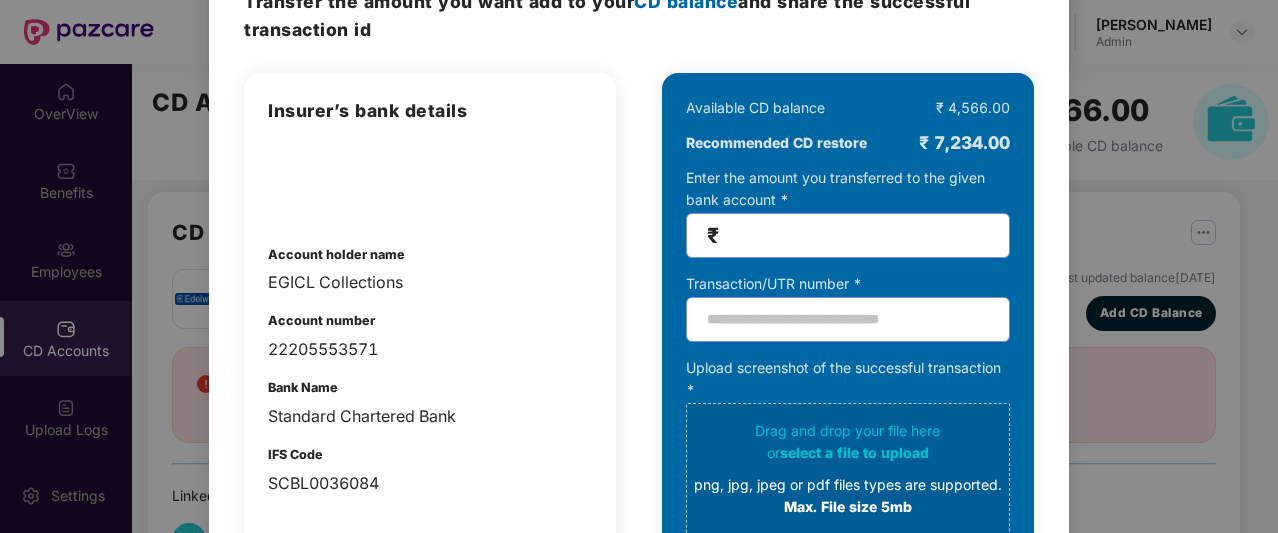
scroll to position [0, 0]
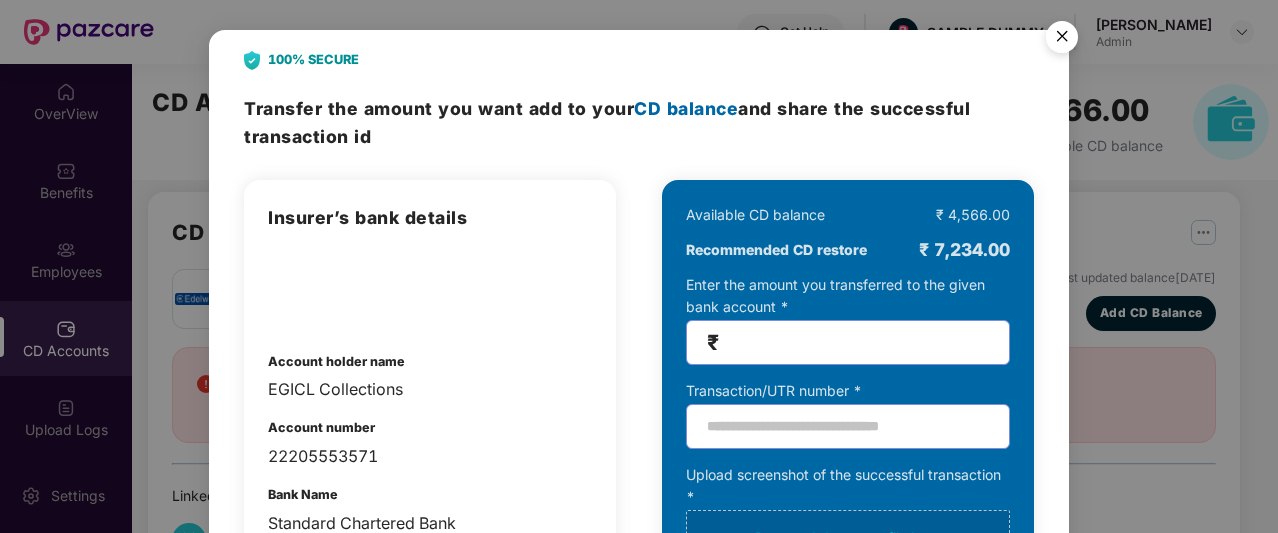
click at [1058, 30] on img "Close" at bounding box center [1062, 40] width 56 height 56
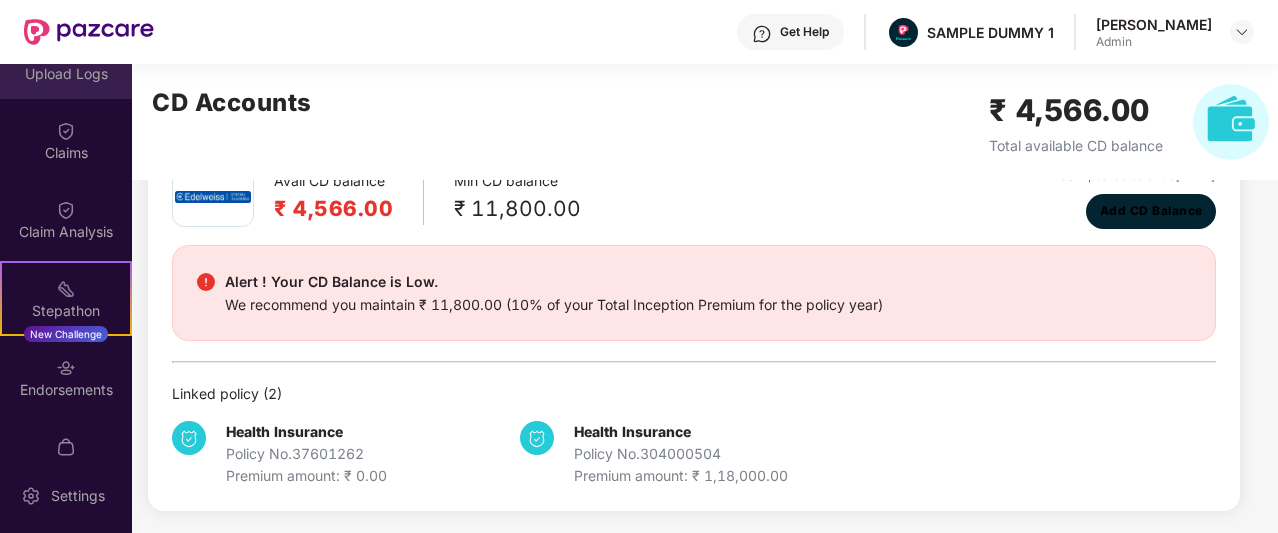
scroll to position [474, 0]
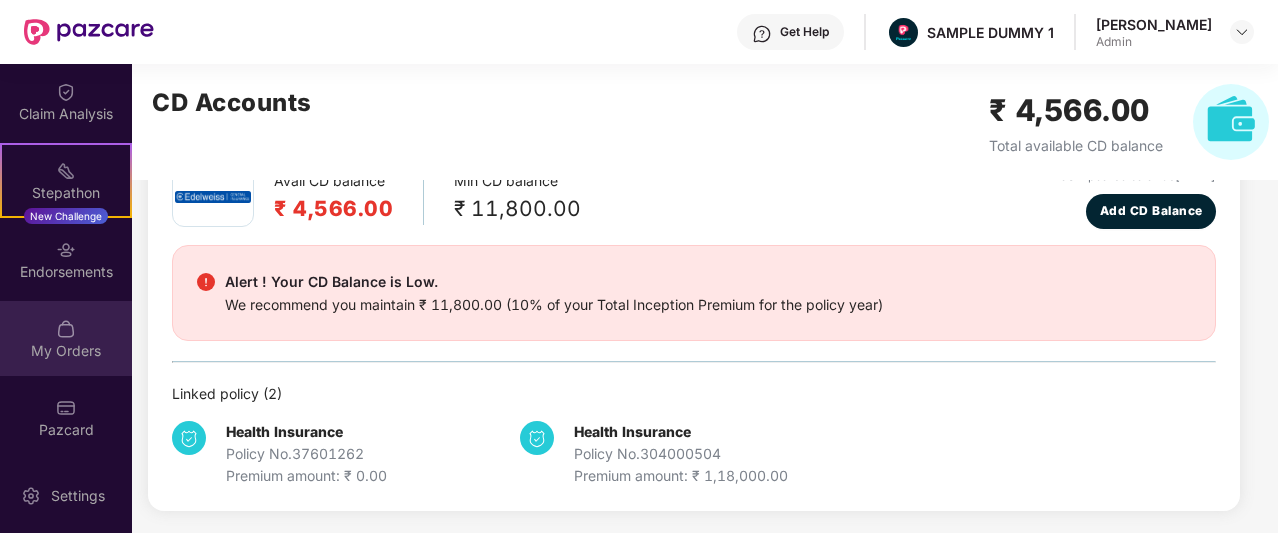
click at [66, 328] on img at bounding box center [66, 329] width 20 height 20
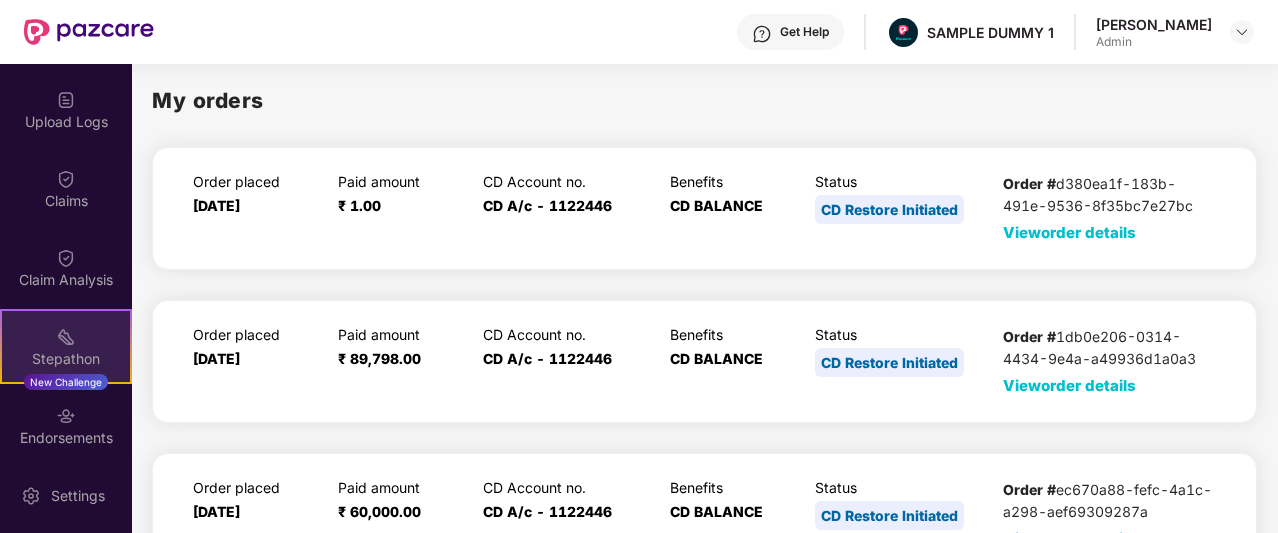
scroll to position [266, 0]
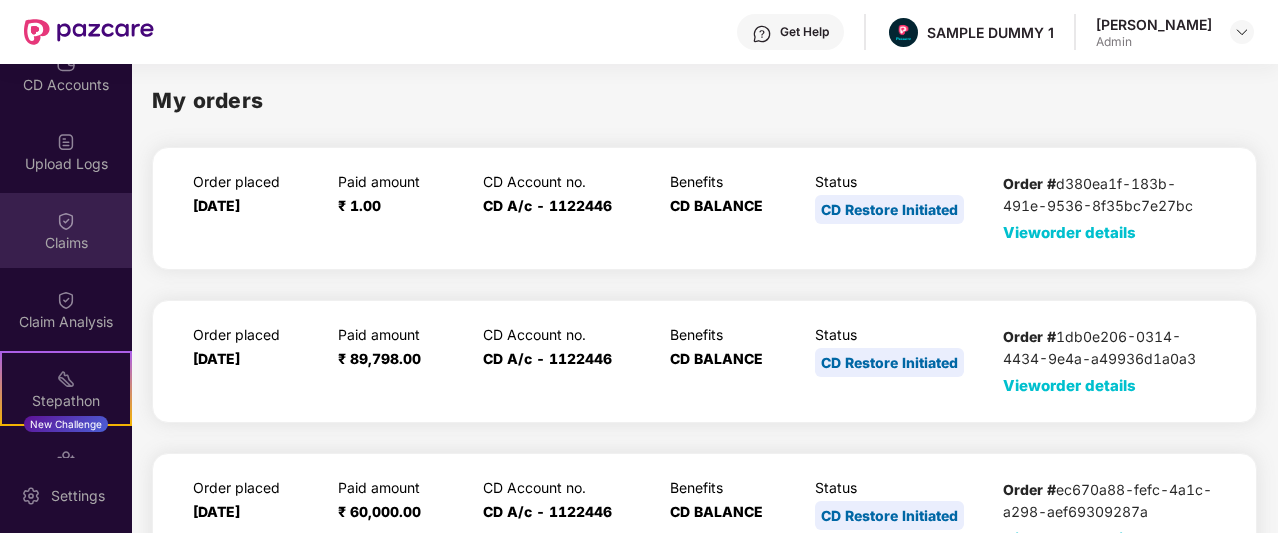
click at [80, 224] on div "Claims" at bounding box center [66, 230] width 132 height 75
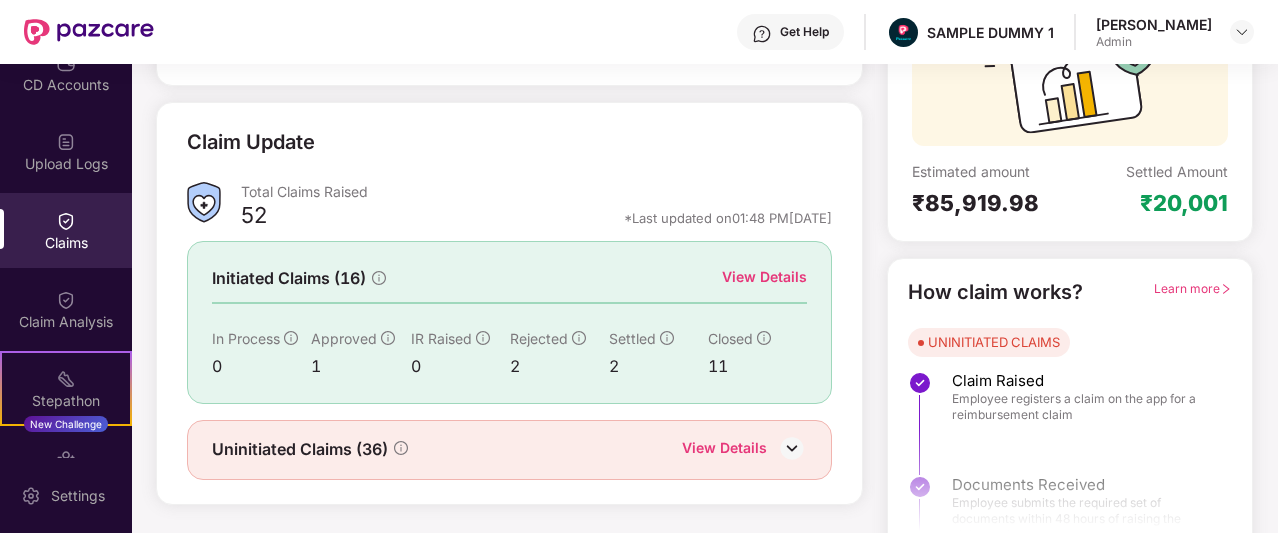
scroll to position [248, 0]
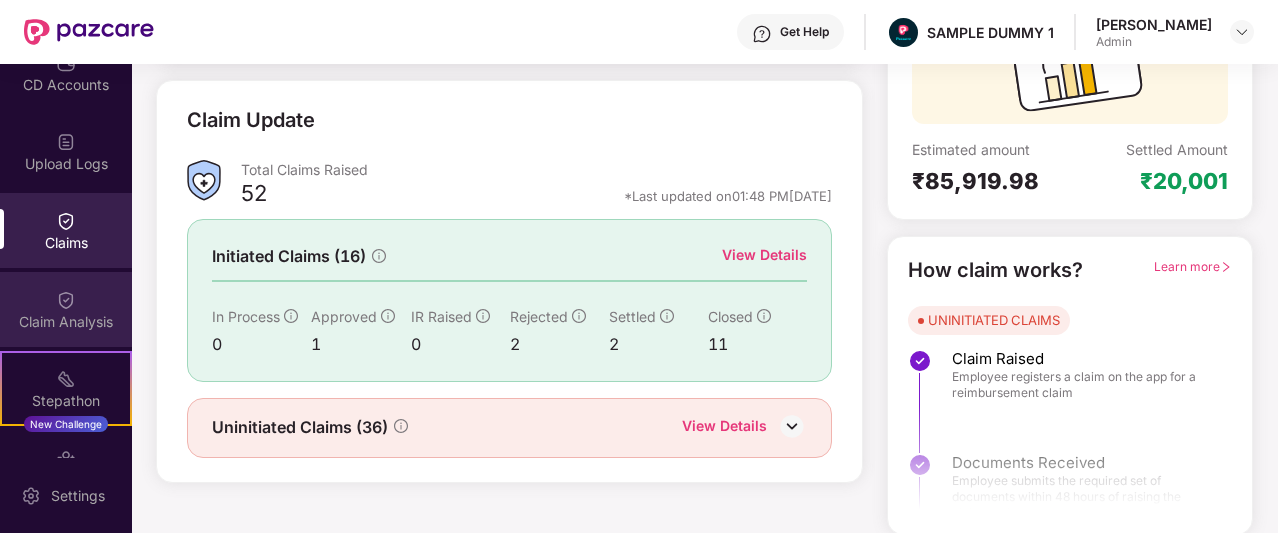
click at [72, 297] on div "Claim Analysis" at bounding box center [66, 309] width 132 height 75
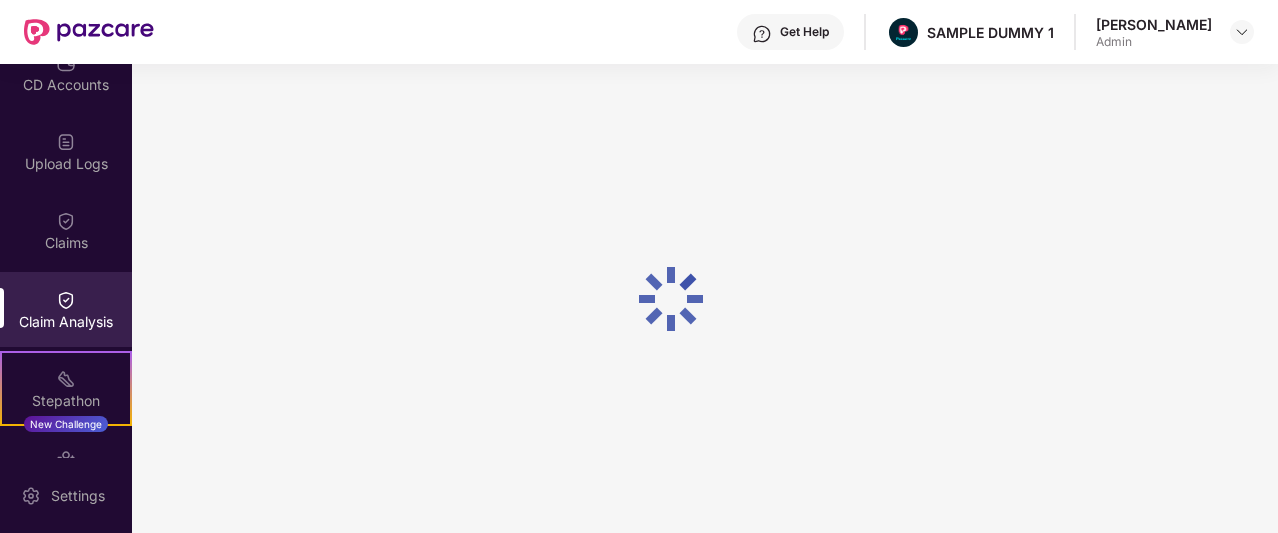
scroll to position [0, 0]
click at [96, 32] on img at bounding box center [89, 32] width 130 height 26
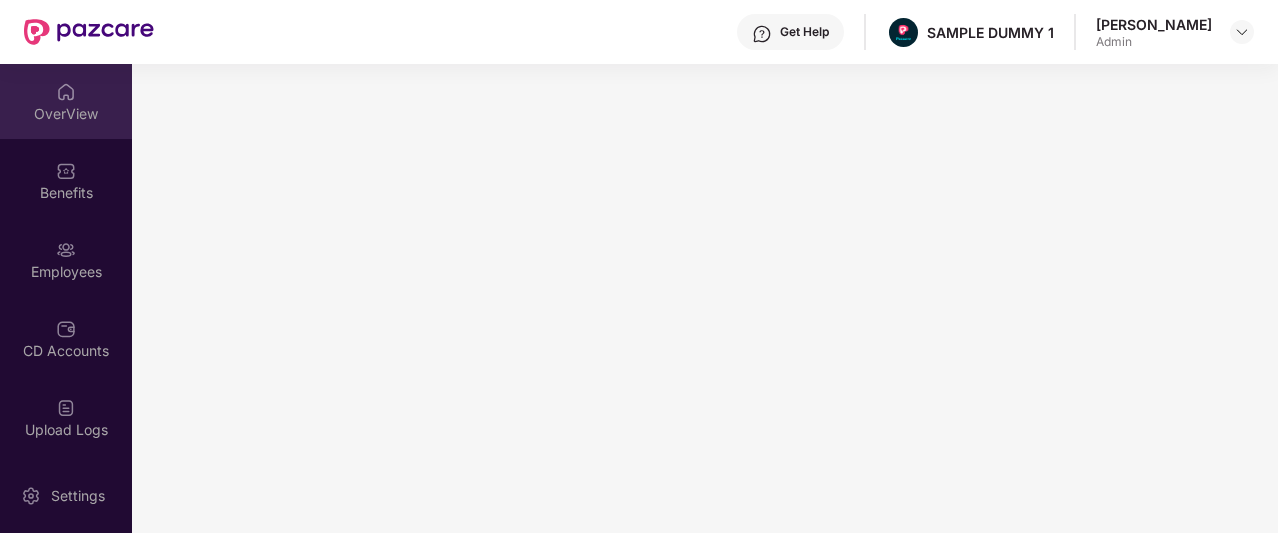
click at [64, 104] on div "OverView" at bounding box center [66, 114] width 132 height 20
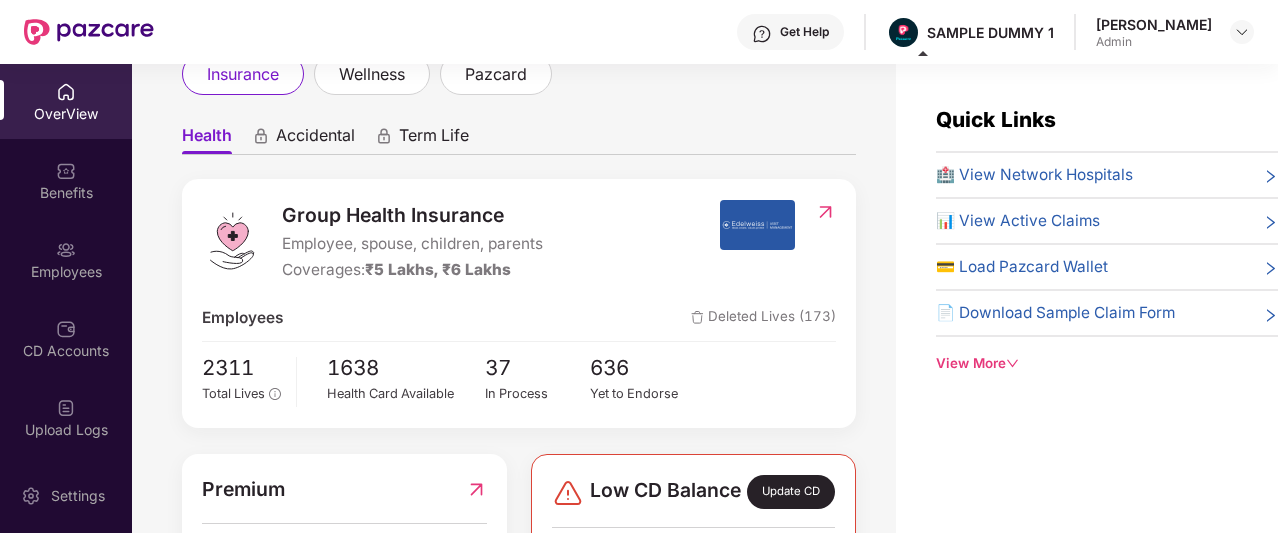
scroll to position [124, 0]
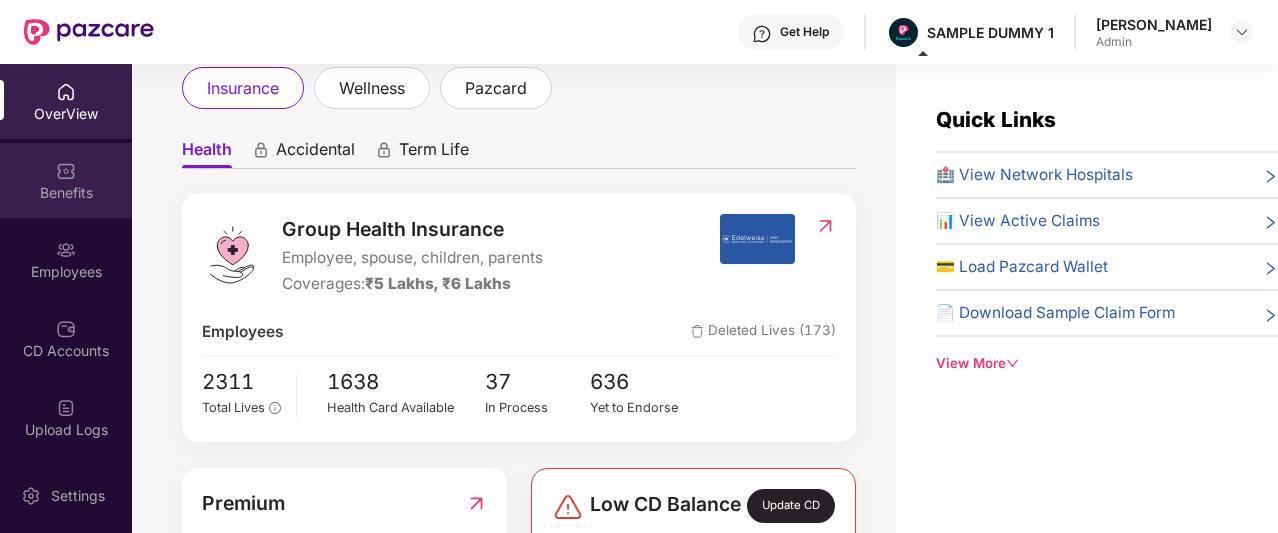
click at [66, 153] on div "Benefits" at bounding box center [66, 180] width 132 height 75
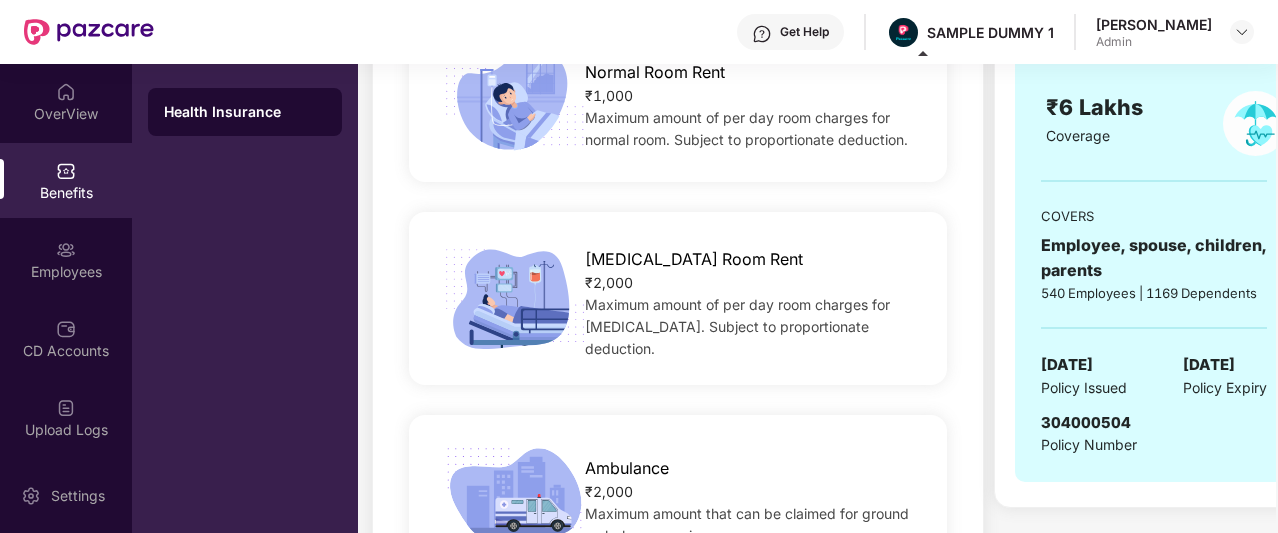
scroll to position [779, 0]
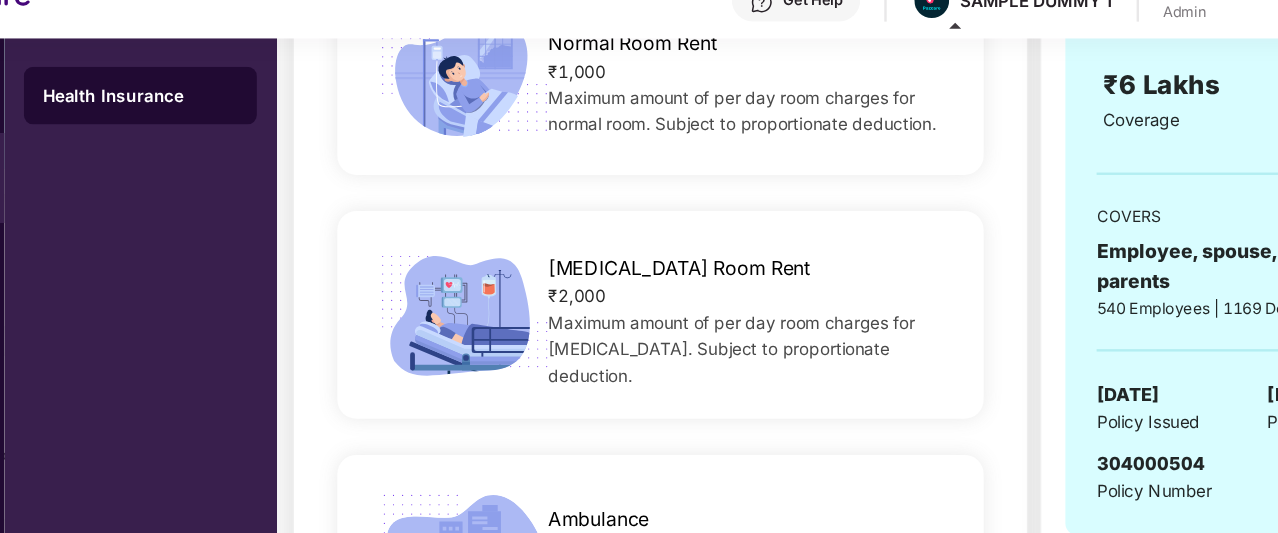
drag, startPoint x: 761, startPoint y: 190, endPoint x: 559, endPoint y: 201, distance: 202.3
click at [559, 201] on div "[MEDICAL_DATA] Room Rent ₹2,000 Maximum amount of per day room charges for [MED…" at bounding box center [678, 294] width 550 height 203
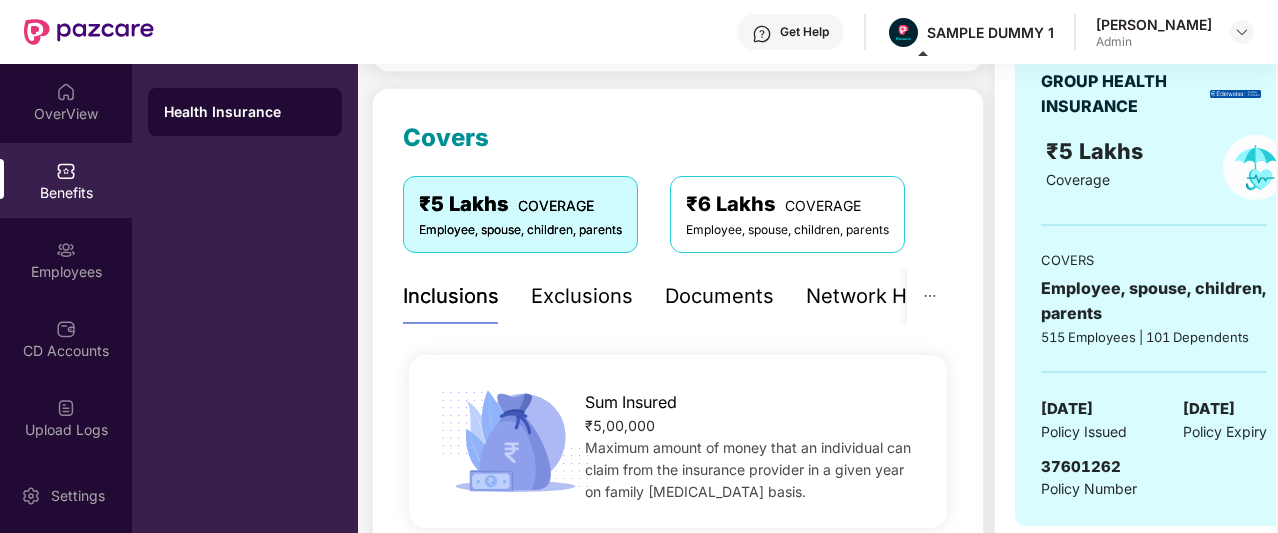
scroll to position [235, 0]
click at [617, 225] on div "Employee, spouse, children, parents" at bounding box center [520, 231] width 203 height 19
click at [608, 305] on div "Exclusions" at bounding box center [582, 297] width 102 height 31
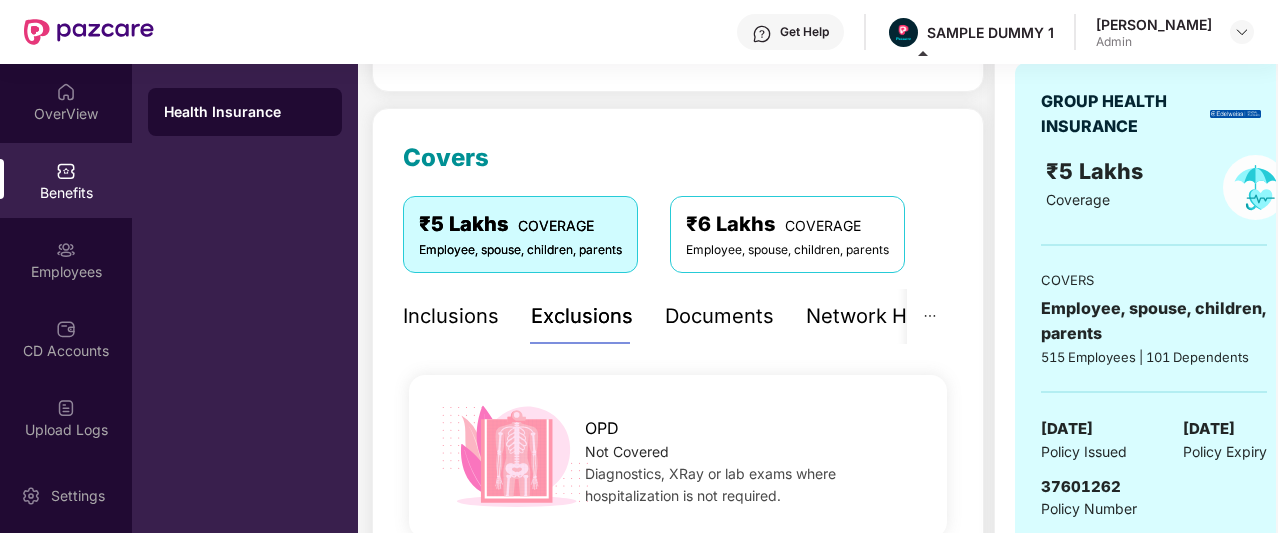
scroll to position [210, 0]
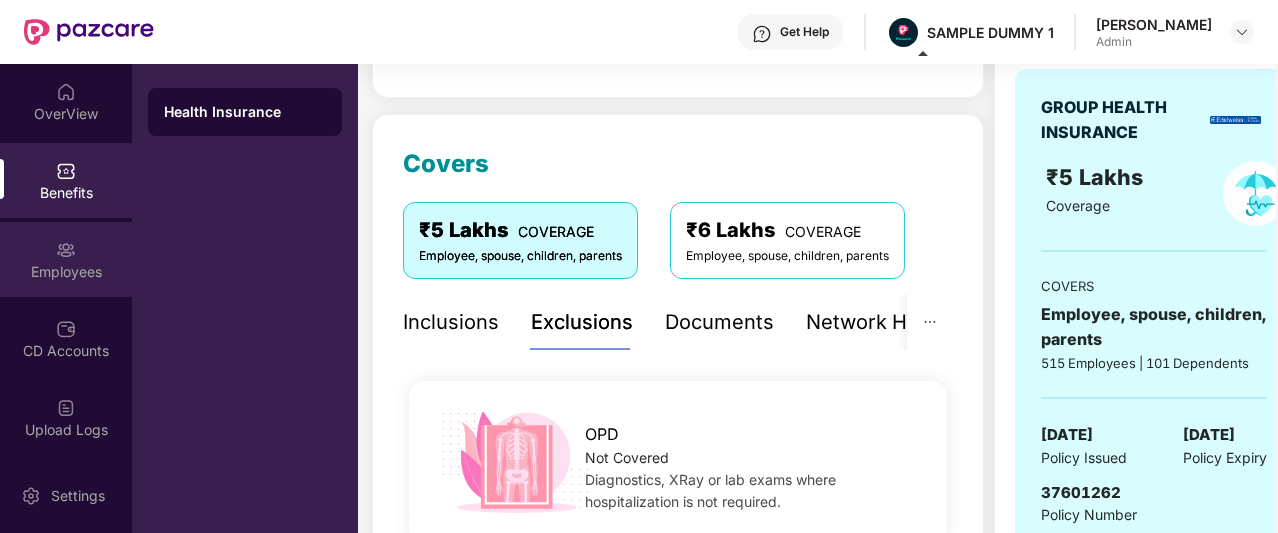
click at [56, 270] on div "Employees" at bounding box center [66, 272] width 132 height 20
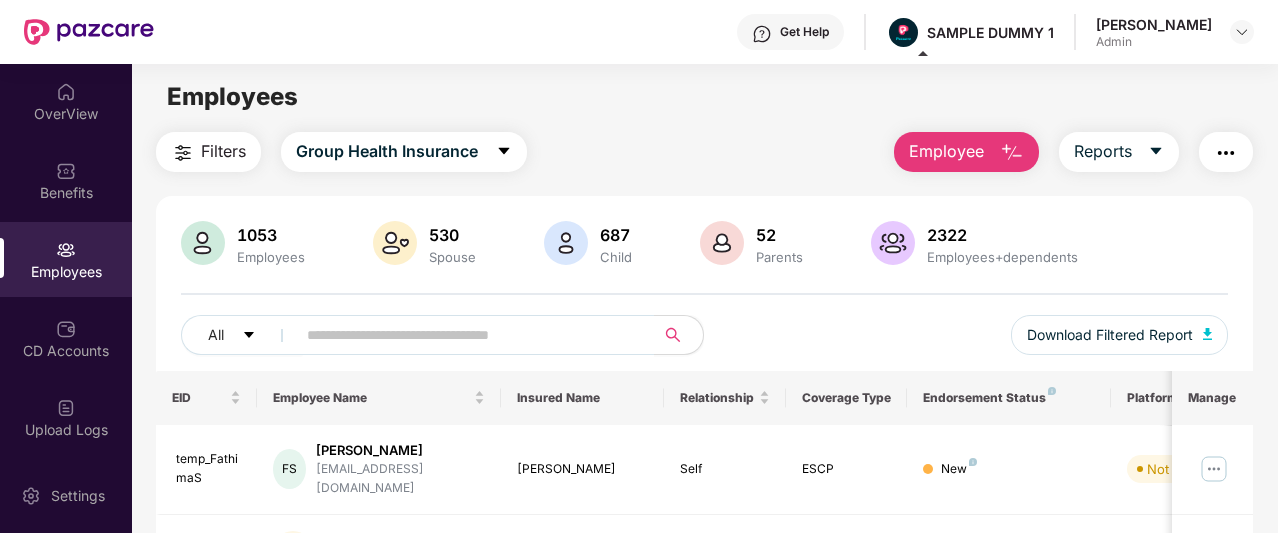
scroll to position [0, 0]
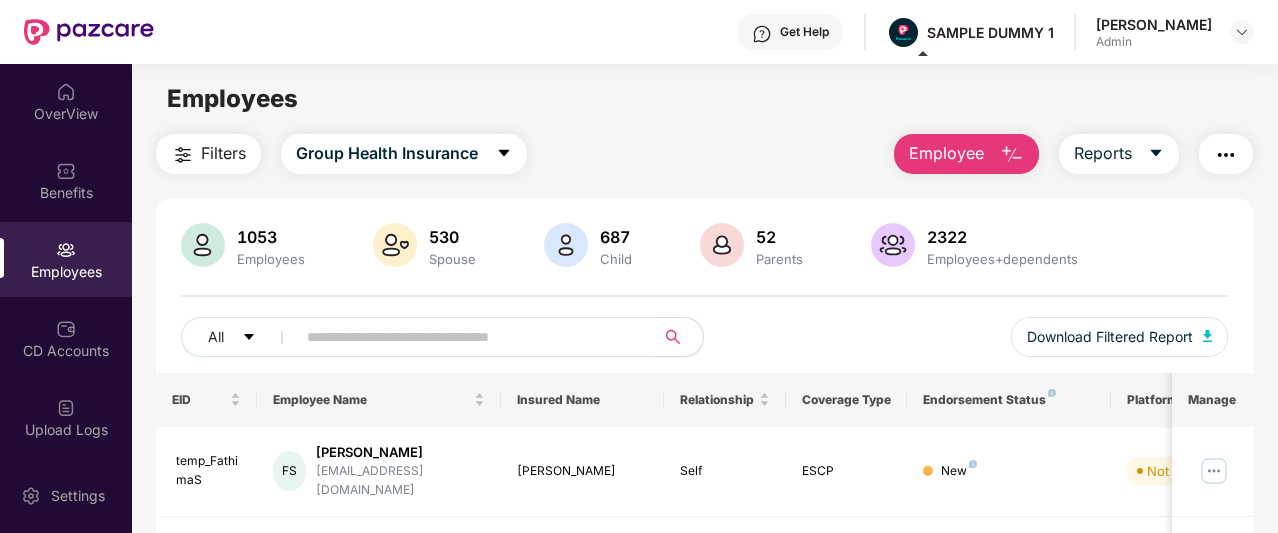
click at [922, 143] on span "Employee" at bounding box center [946, 153] width 75 height 25
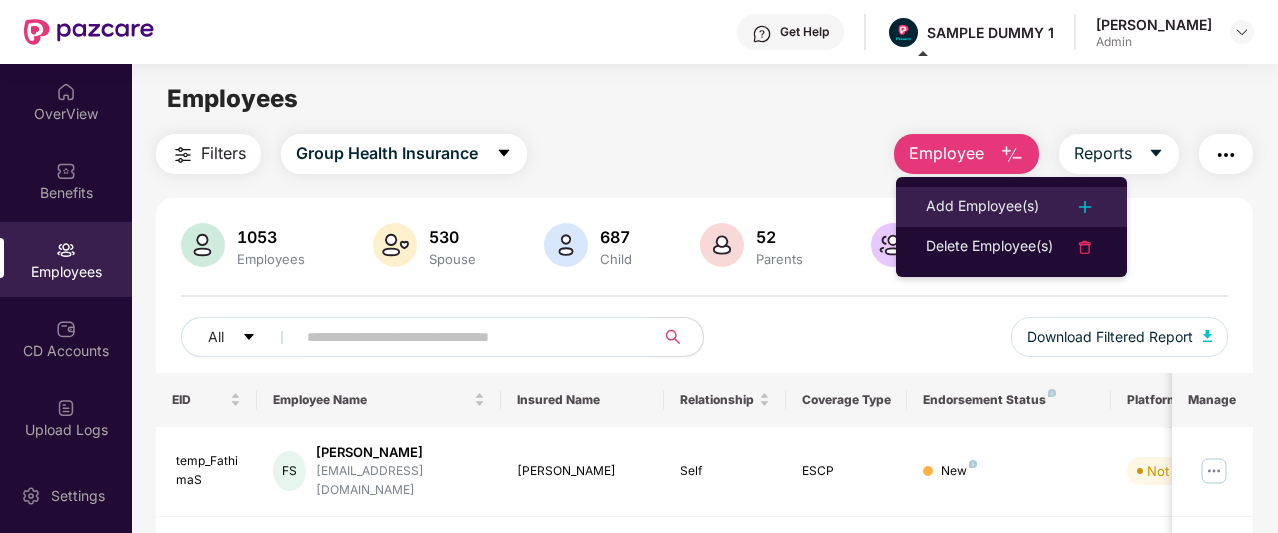
click at [963, 215] on div "Add Employee(s)" at bounding box center [982, 207] width 113 height 24
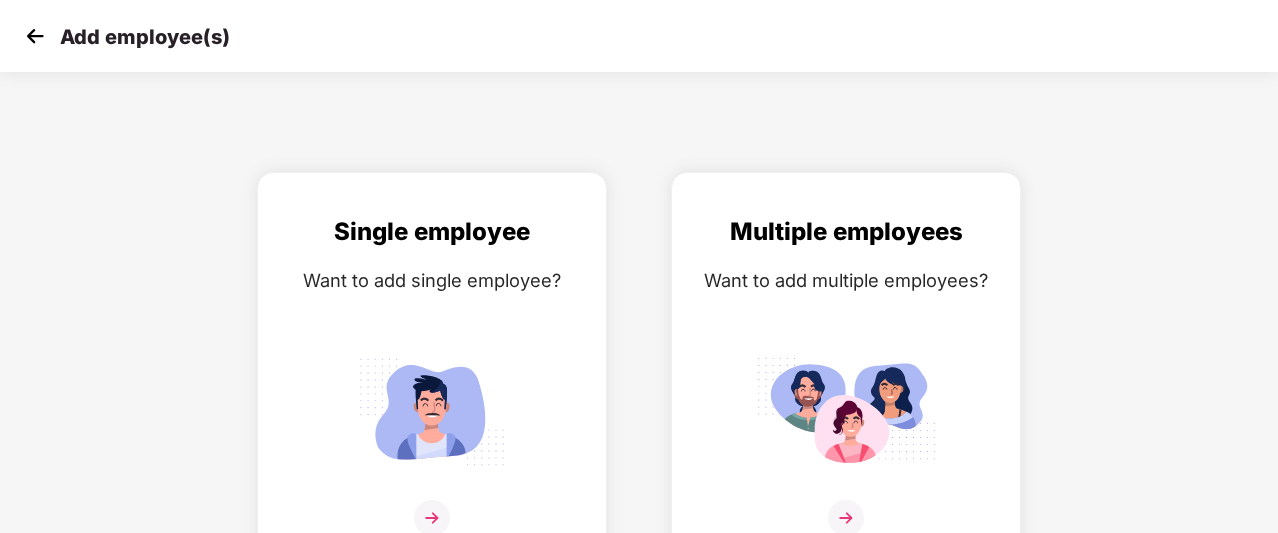
scroll to position [32, 0]
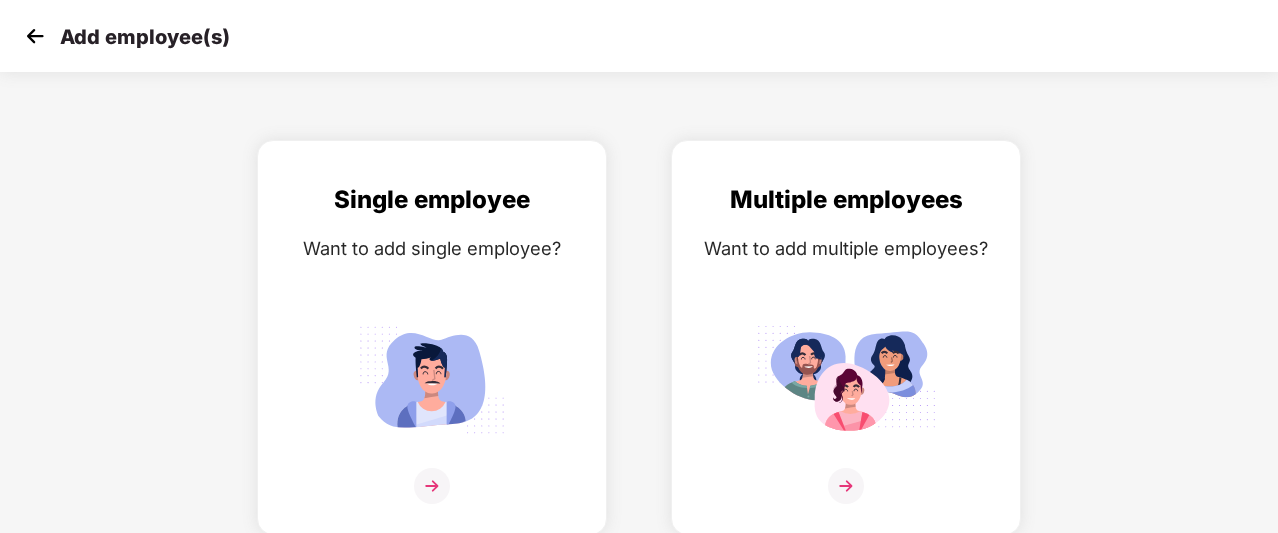
click at [29, 37] on img at bounding box center [35, 36] width 30 height 30
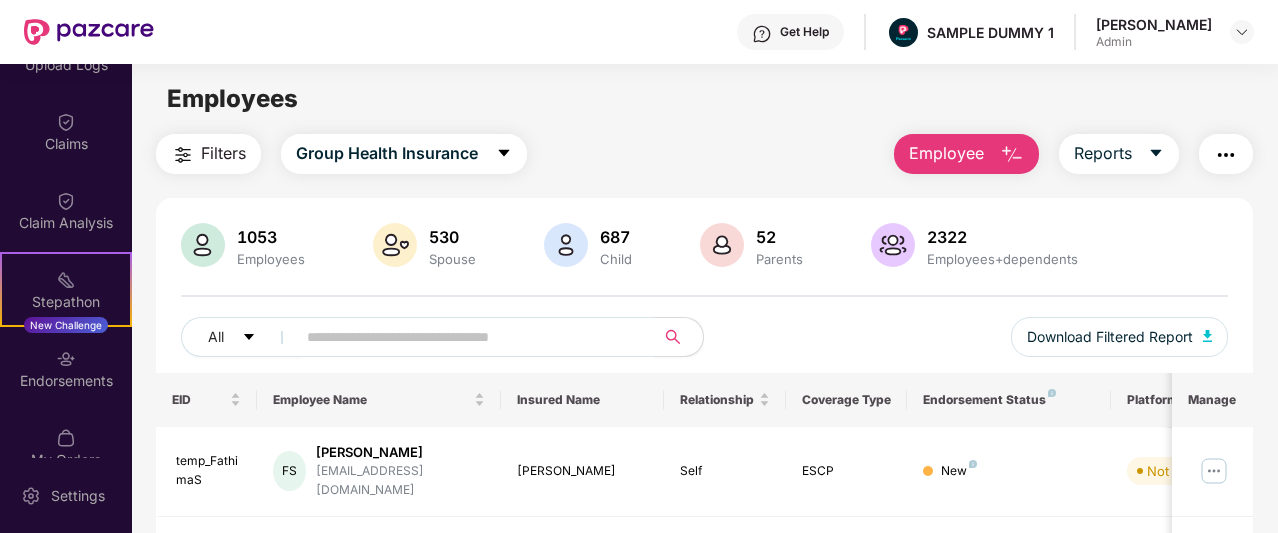
scroll to position [367, 0]
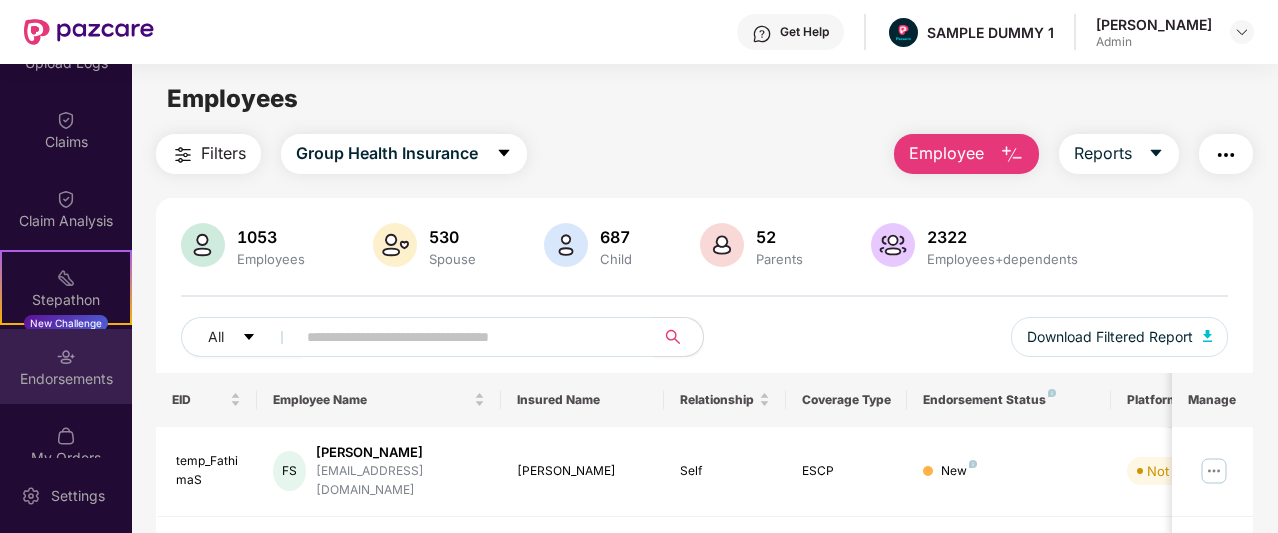
click at [74, 373] on div "Endorsements" at bounding box center [66, 379] width 132 height 20
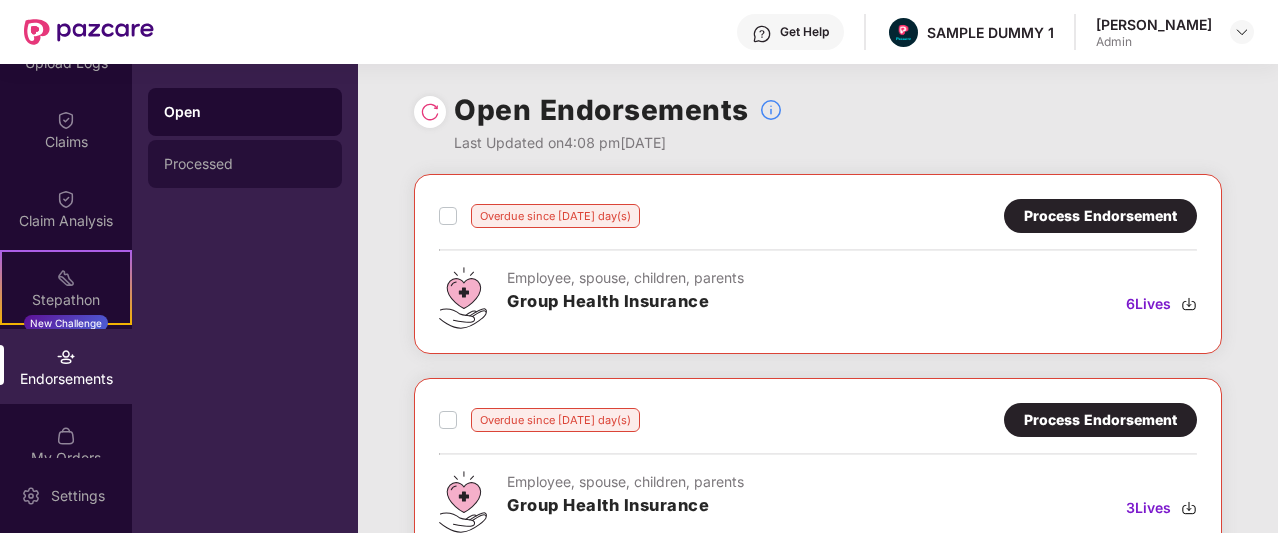
click at [306, 157] on div "Processed" at bounding box center [245, 164] width 162 height 16
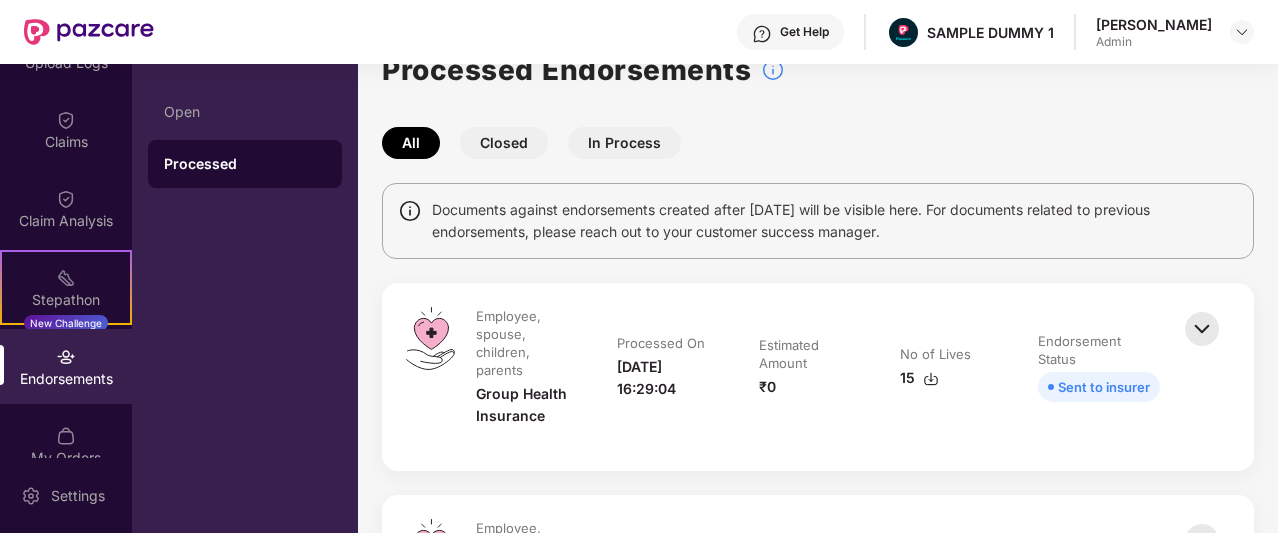
scroll to position [26, 0]
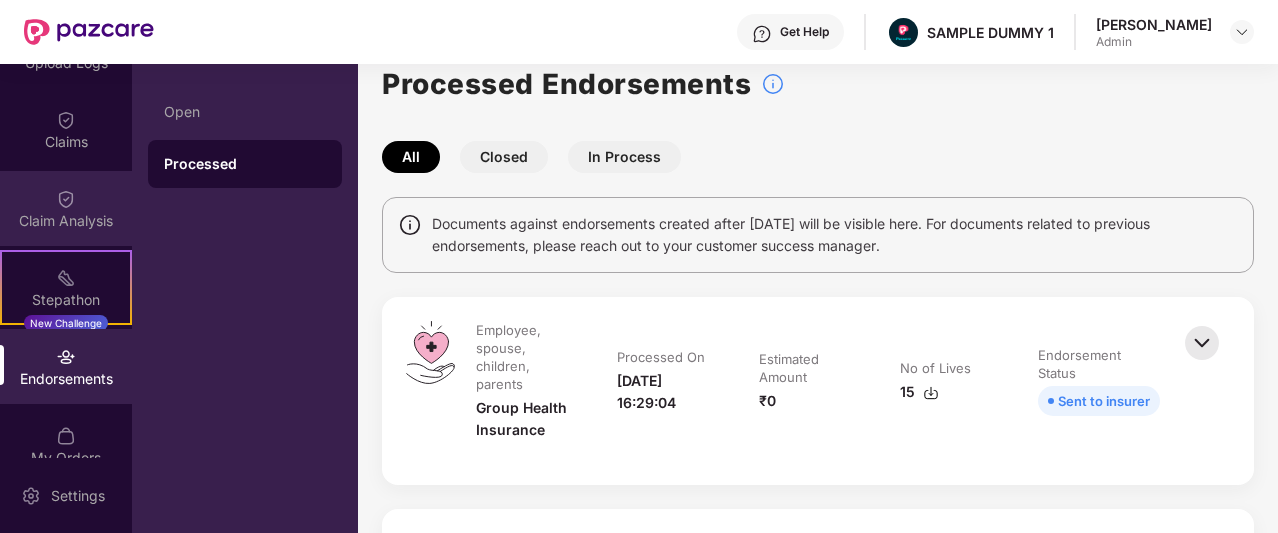
click at [107, 211] on div "Claim Analysis" at bounding box center [66, 221] width 132 height 20
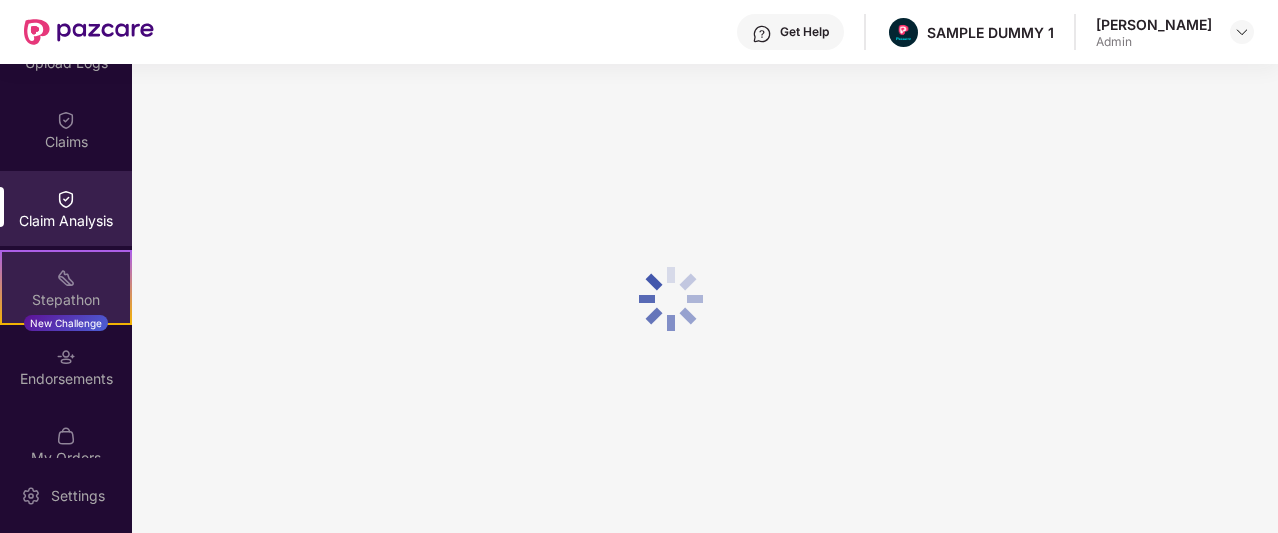
click at [90, 301] on div "Stepathon" at bounding box center [66, 300] width 128 height 20
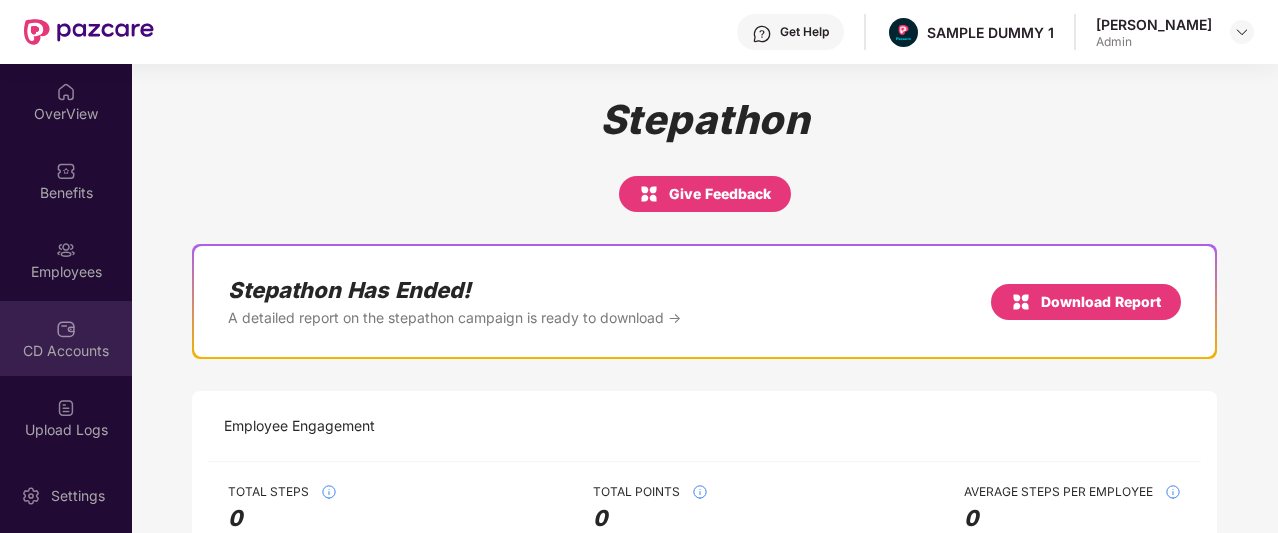
click at [54, 345] on div "CD Accounts" at bounding box center [66, 351] width 132 height 20
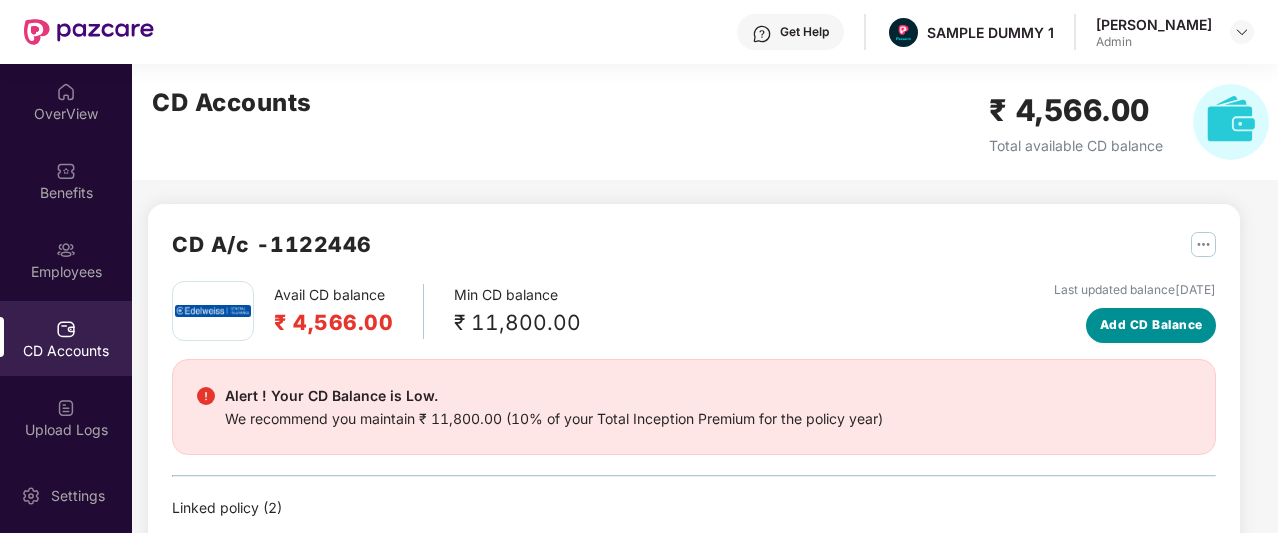
click at [1120, 323] on span "Add CD Balance" at bounding box center [1151, 325] width 103 height 19
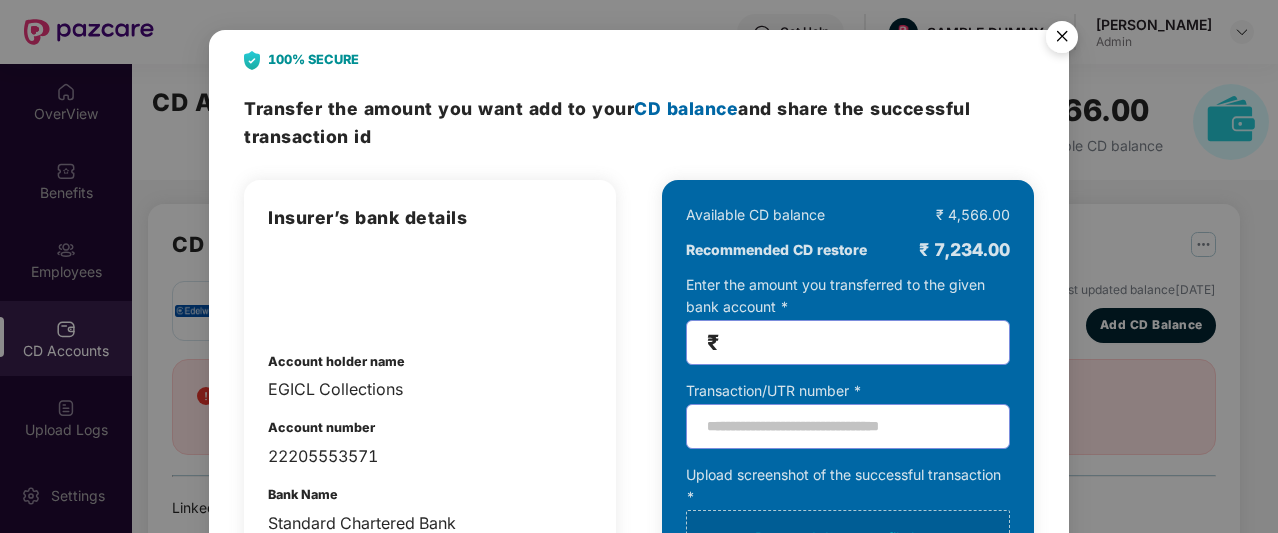
click at [1069, 27] on img "Close" at bounding box center [1062, 40] width 56 height 56
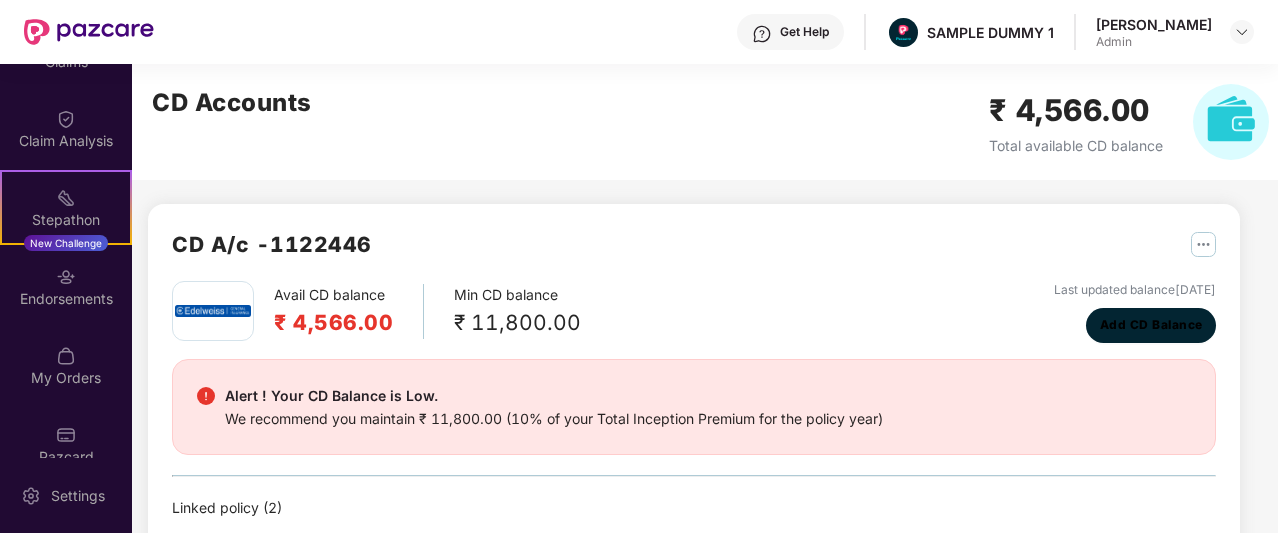
scroll to position [462, 0]
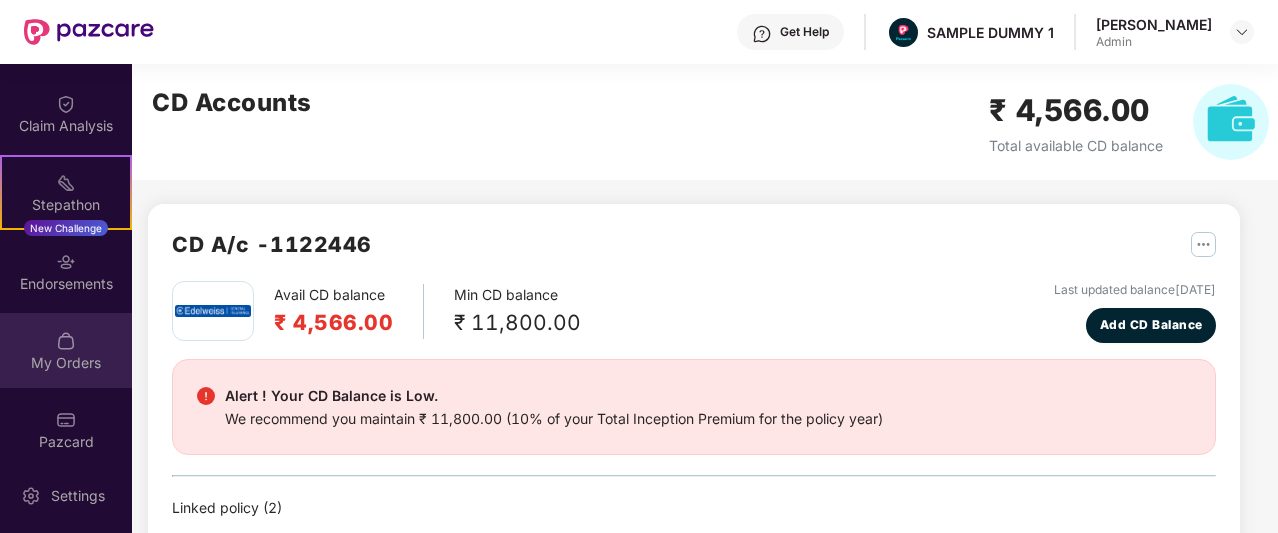
click at [72, 373] on div "My Orders" at bounding box center [66, 350] width 132 height 75
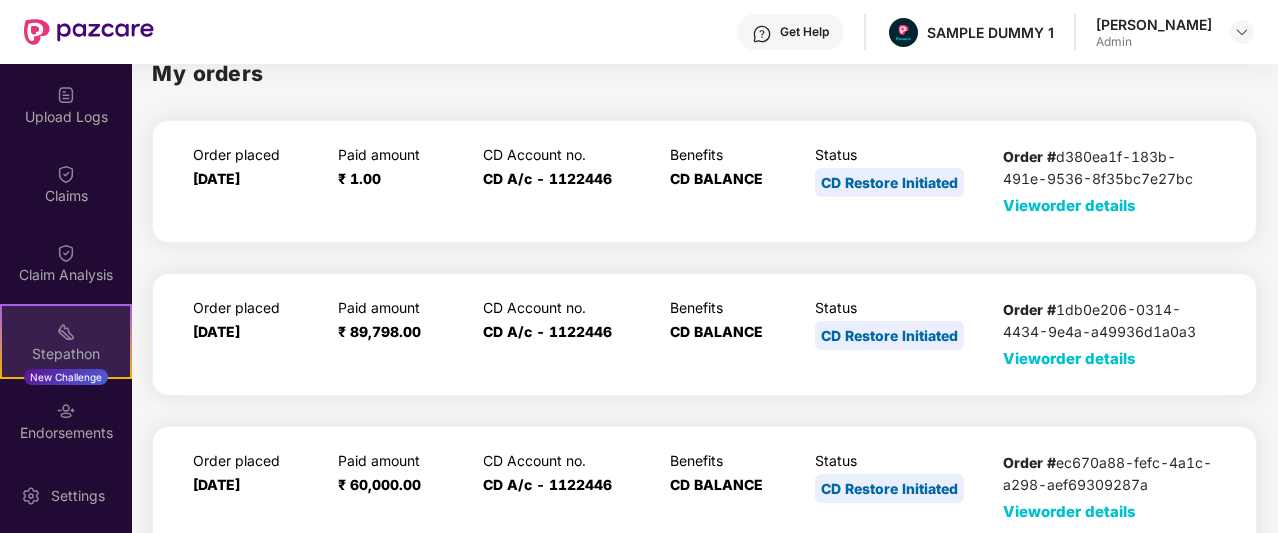
scroll to position [310, 0]
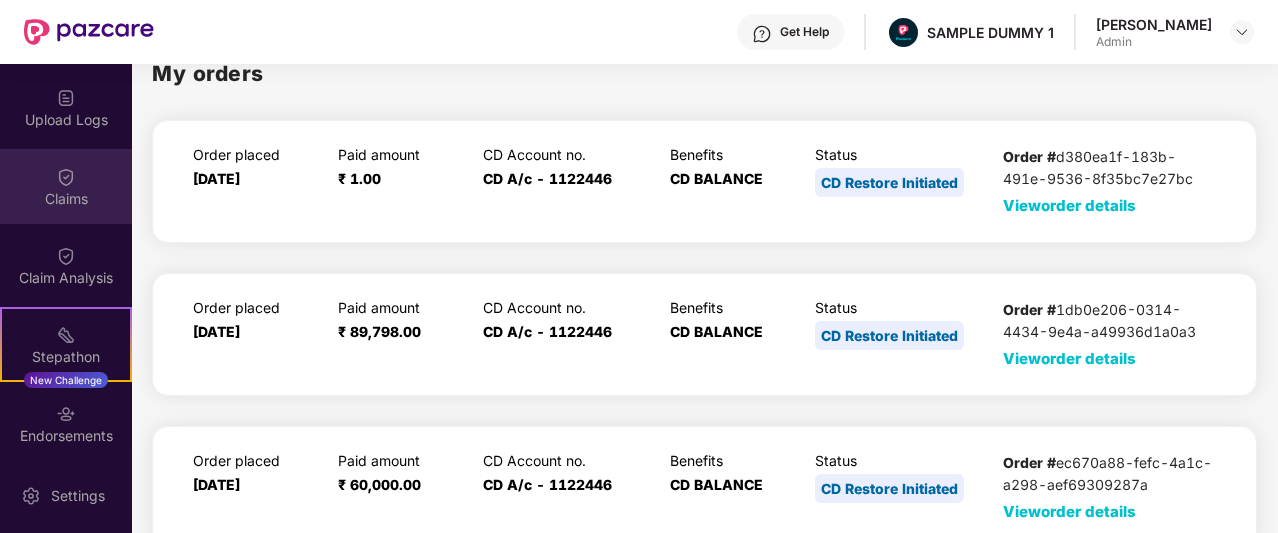
click at [78, 193] on div "Claims" at bounding box center [66, 199] width 132 height 20
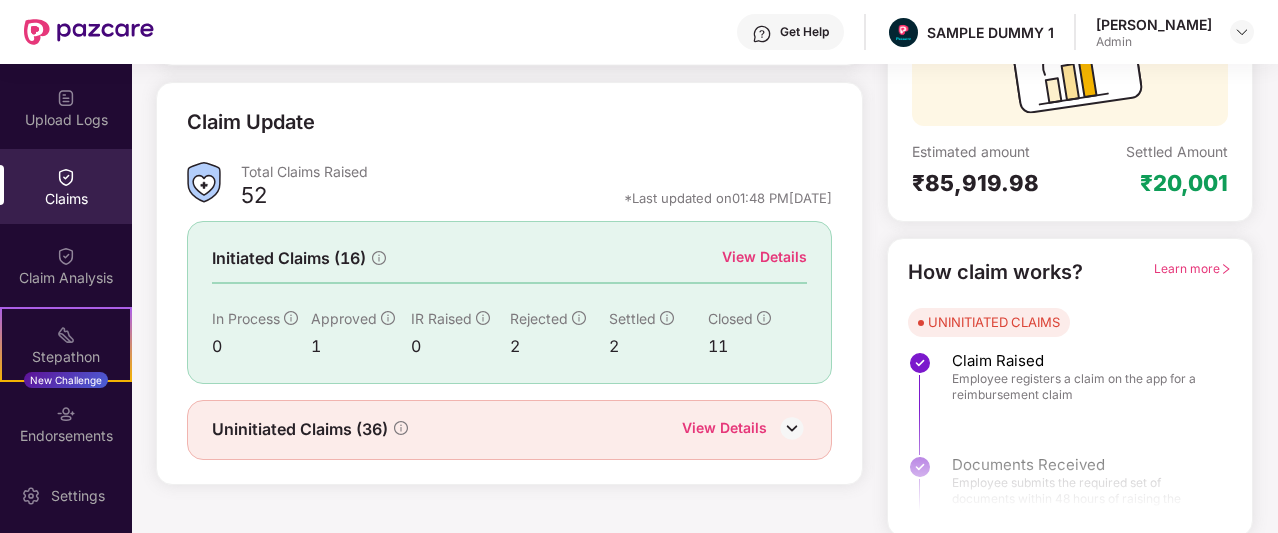
scroll to position [248, 0]
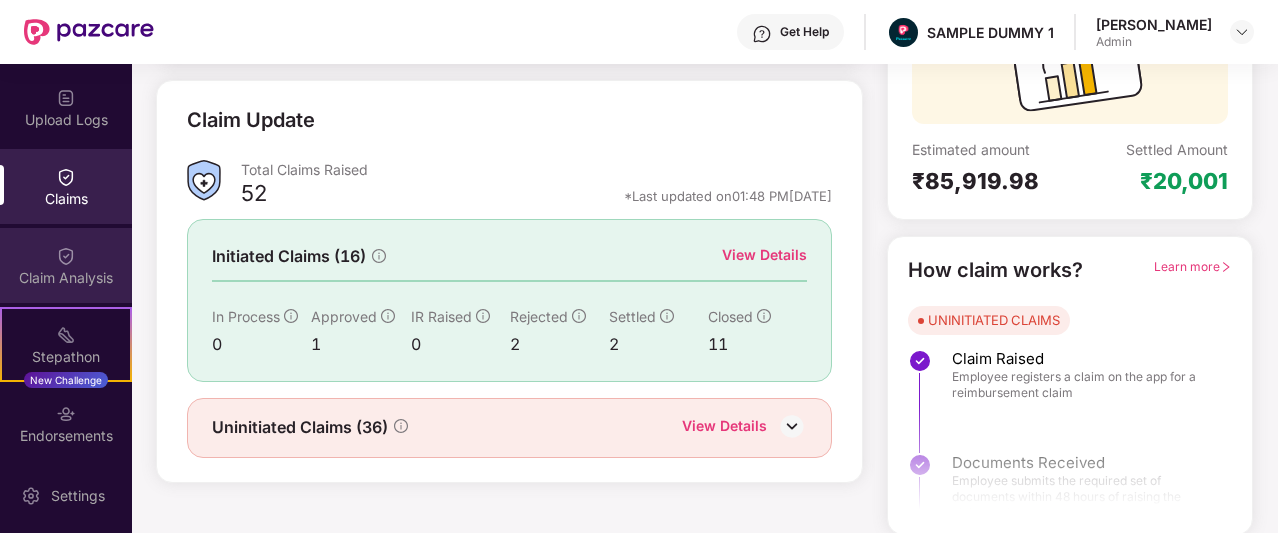
click at [66, 252] on img at bounding box center [66, 256] width 20 height 20
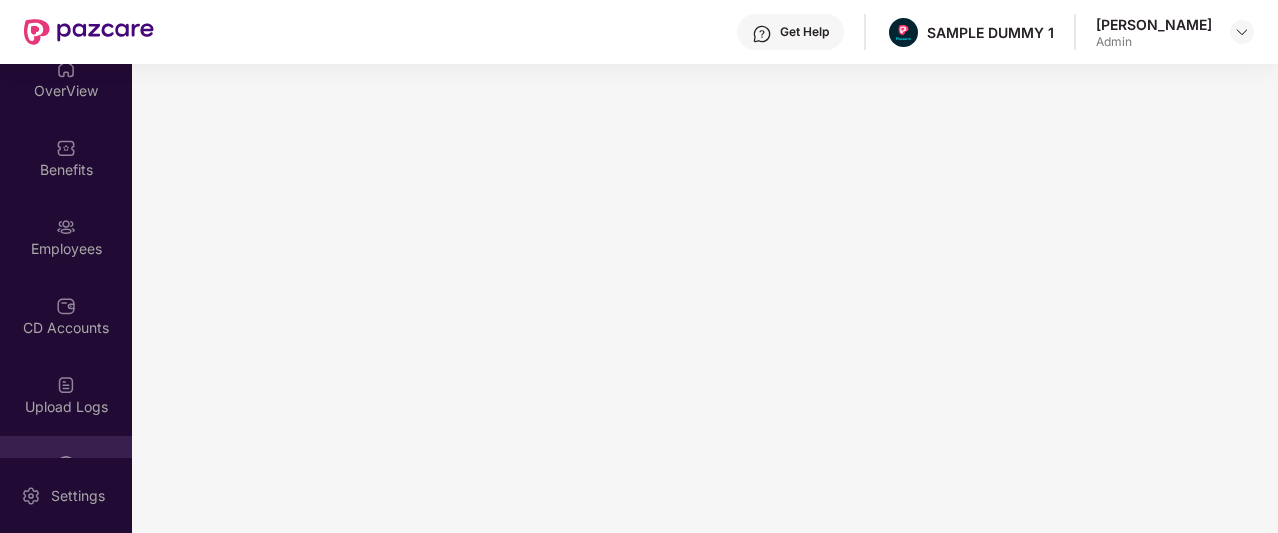
scroll to position [7, 0]
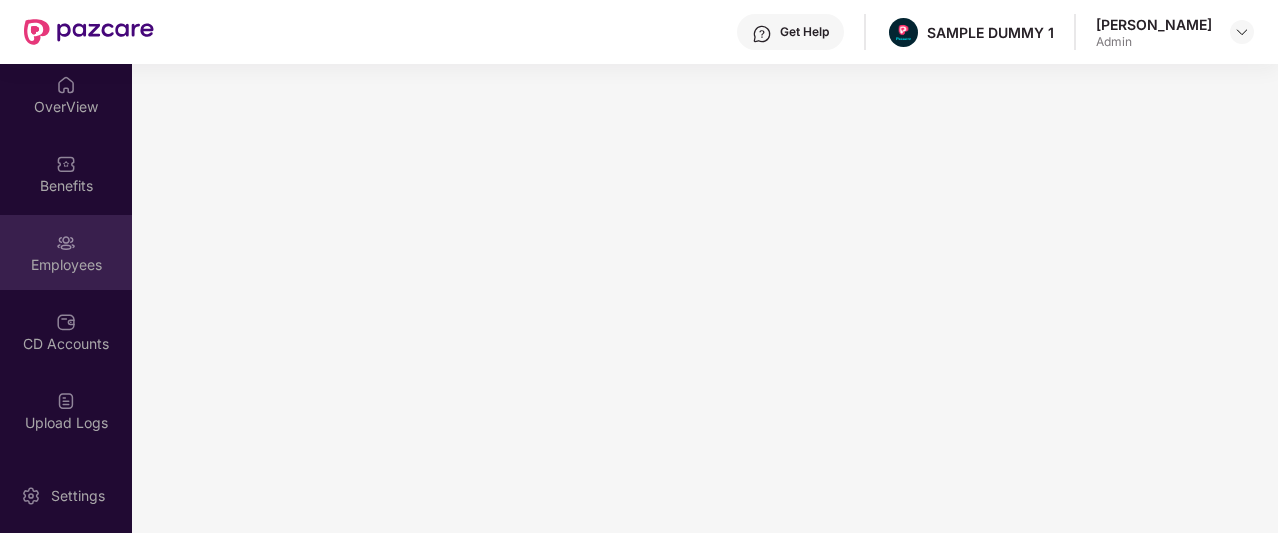
click at [60, 247] on img at bounding box center [66, 243] width 20 height 20
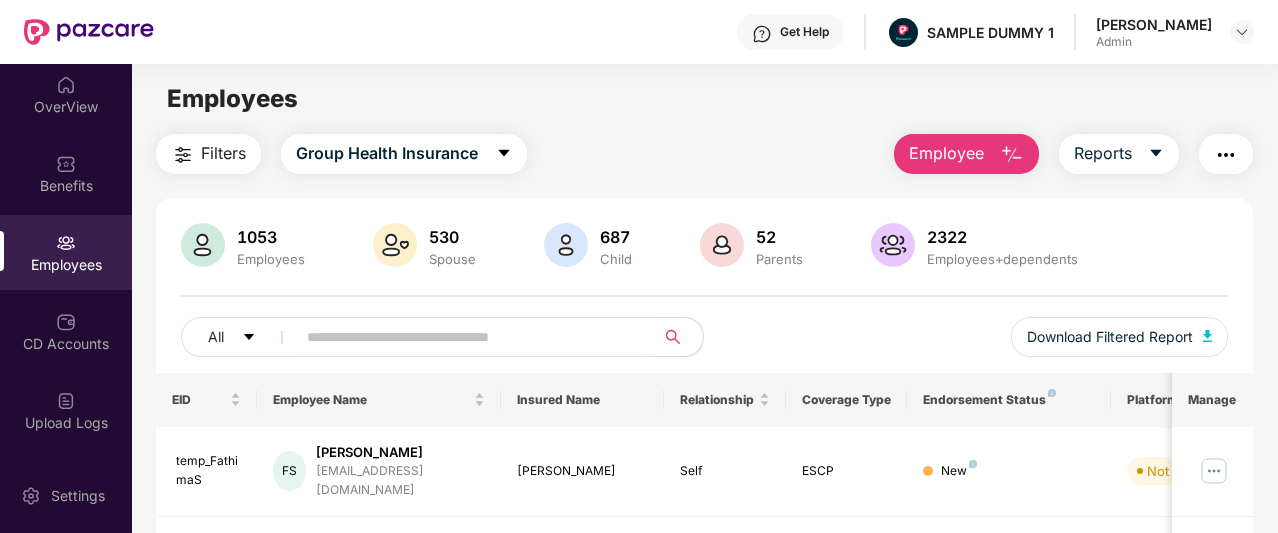
click at [803, 157] on div "Filters Group Health Insurance Employee Reports" at bounding box center [704, 154] width 1097 height 40
click at [1114, 159] on span "Reports" at bounding box center [1103, 153] width 58 height 25
click at [731, 127] on main "Employees Filters Group Health Insurance Employee Reports 1053 Employees 530 Sp…" at bounding box center [704, 330] width 1145 height 533
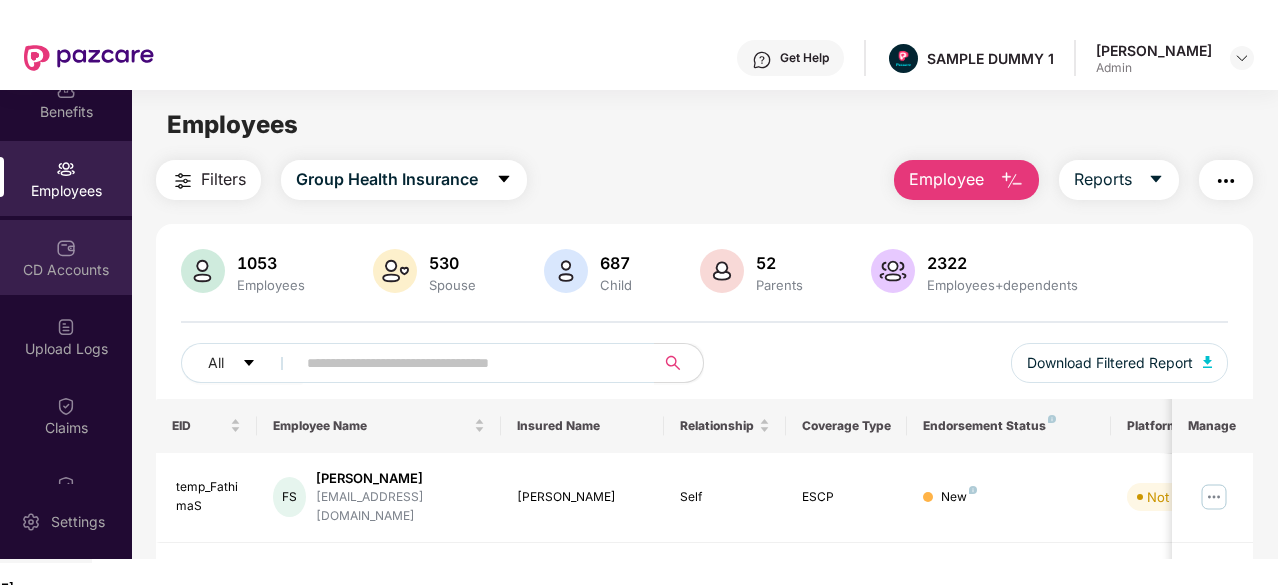
scroll to position [0, 0]
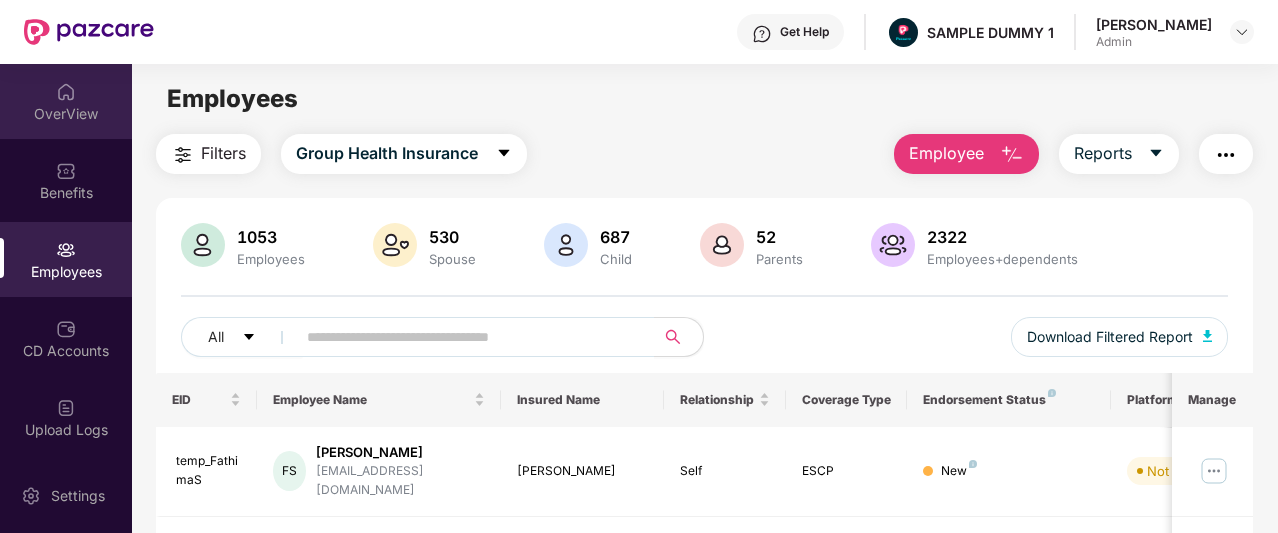
click at [71, 109] on div "OverView" at bounding box center [66, 114] width 132 height 20
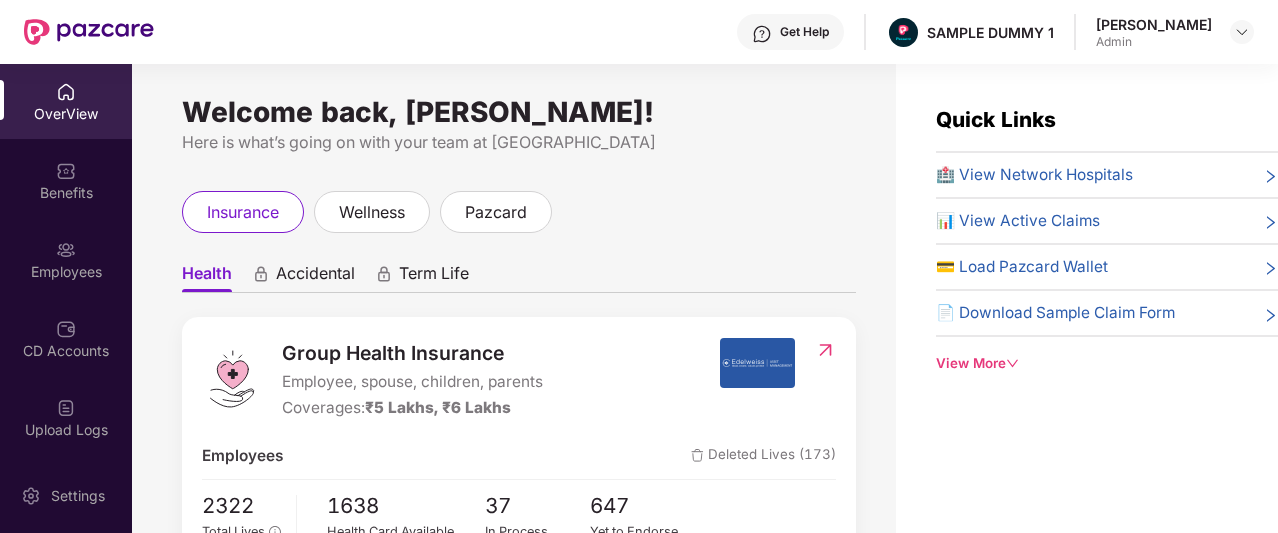
click at [409, 15] on div "Get Help SAMPLE DUMMY 1 [PERSON_NAME]" at bounding box center [704, 32] width 1100 height 64
